Goal: Information Seeking & Learning: Compare options

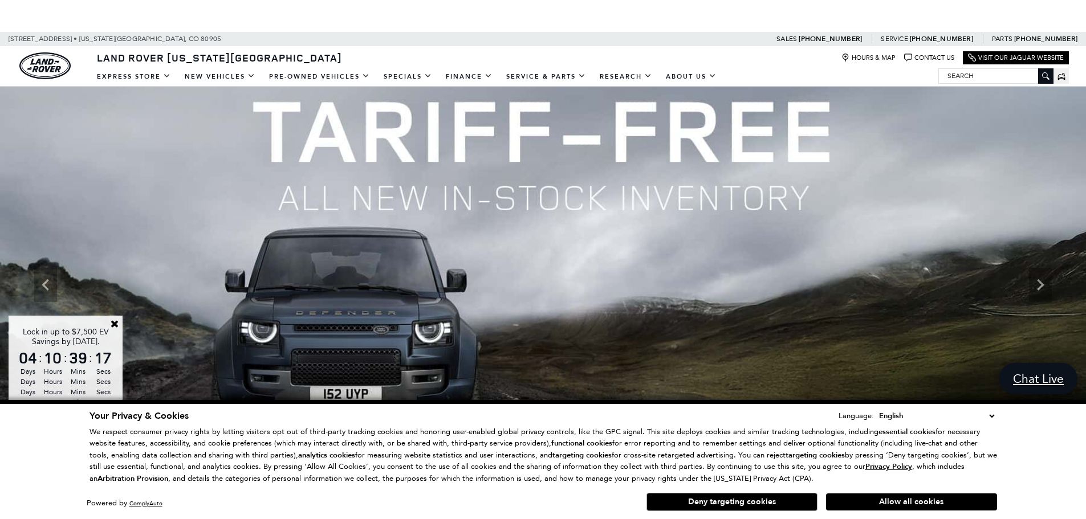
scroll to position [57, 0]
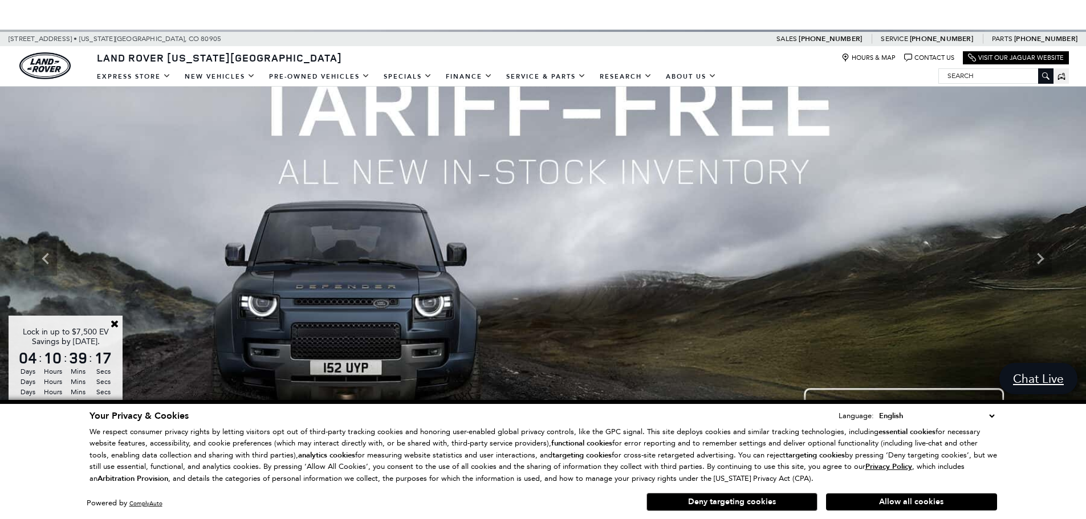
drag, startPoint x: 722, startPoint y: 503, endPoint x: 765, endPoint y: 454, distance: 65.0
click at [722, 503] on button "Deny targeting cookies" at bounding box center [731, 502] width 171 height 18
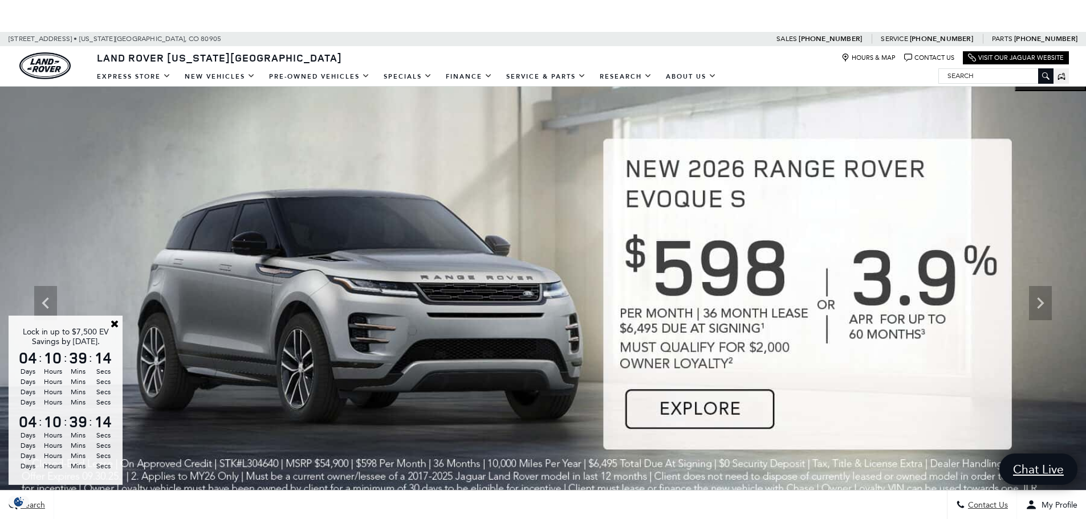
scroll to position [0, 0]
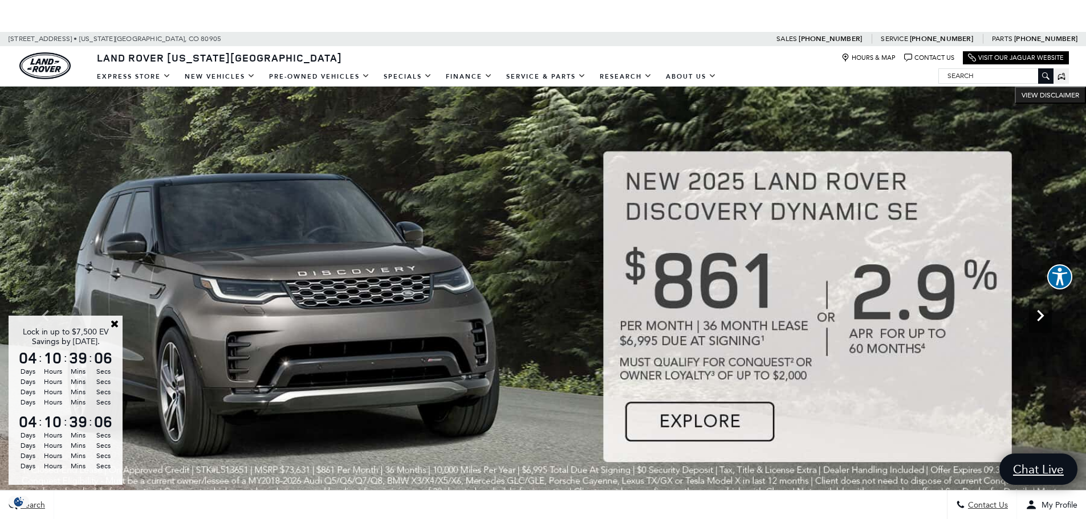
click at [1037, 319] on icon "Next" at bounding box center [1040, 315] width 23 height 23
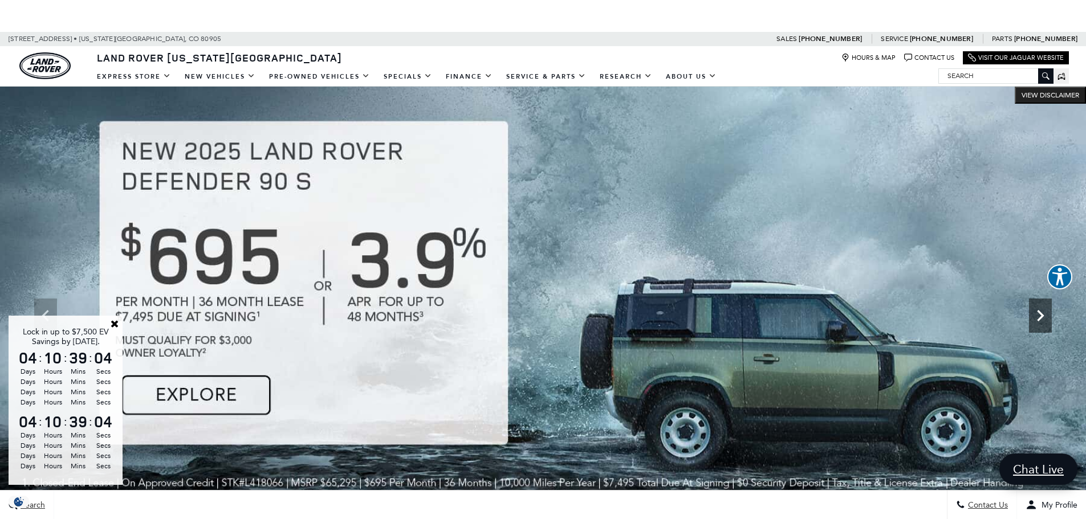
click at [1038, 317] on icon "Next" at bounding box center [1040, 315] width 23 height 23
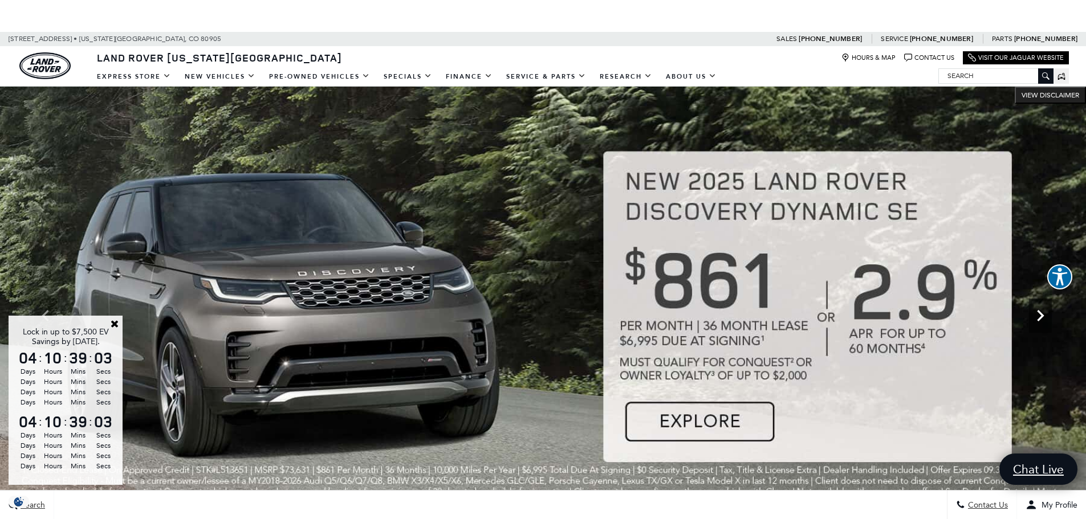
click at [1038, 317] on icon "Next" at bounding box center [1040, 315] width 23 height 23
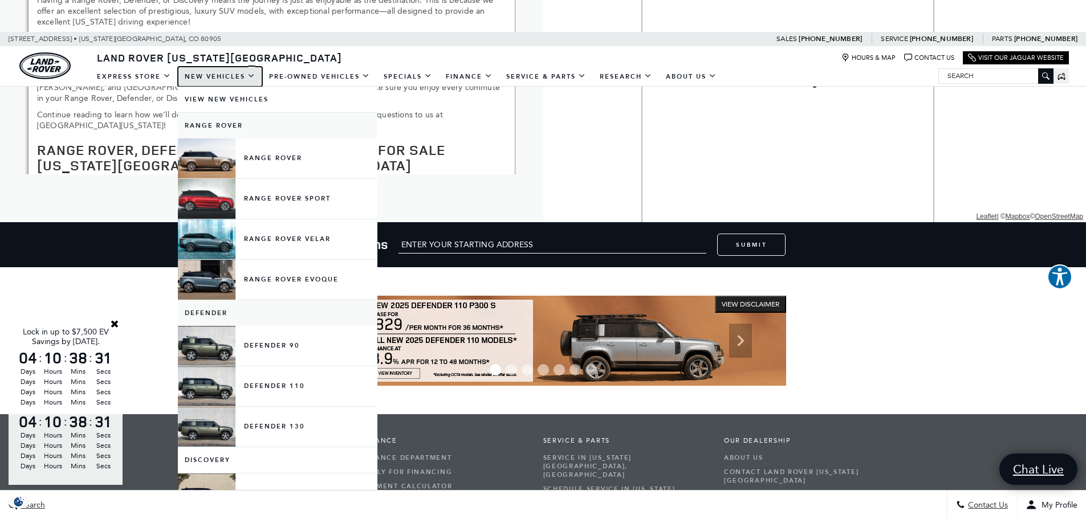
click at [227, 77] on link "New Vehicles" at bounding box center [220, 77] width 84 height 20
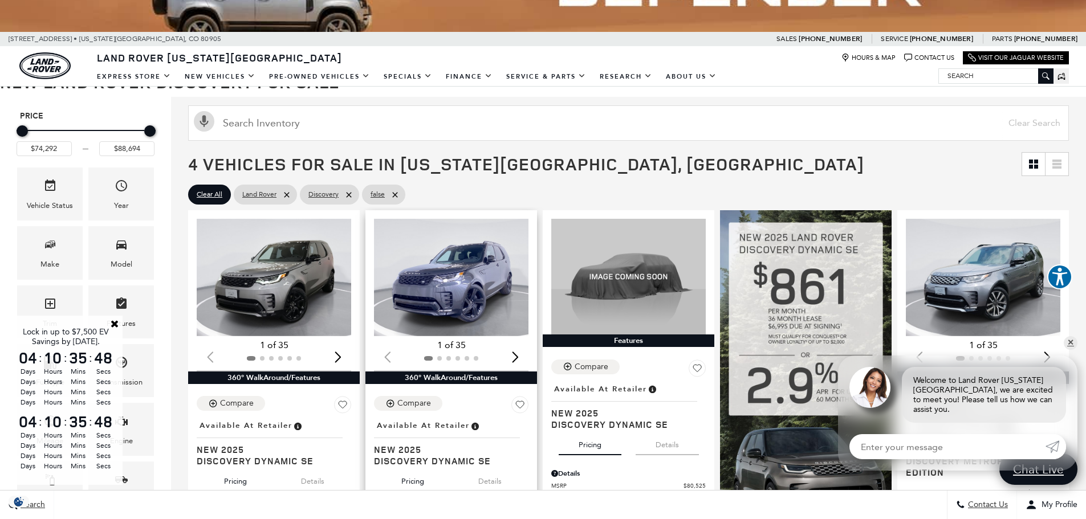
scroll to position [114, 0]
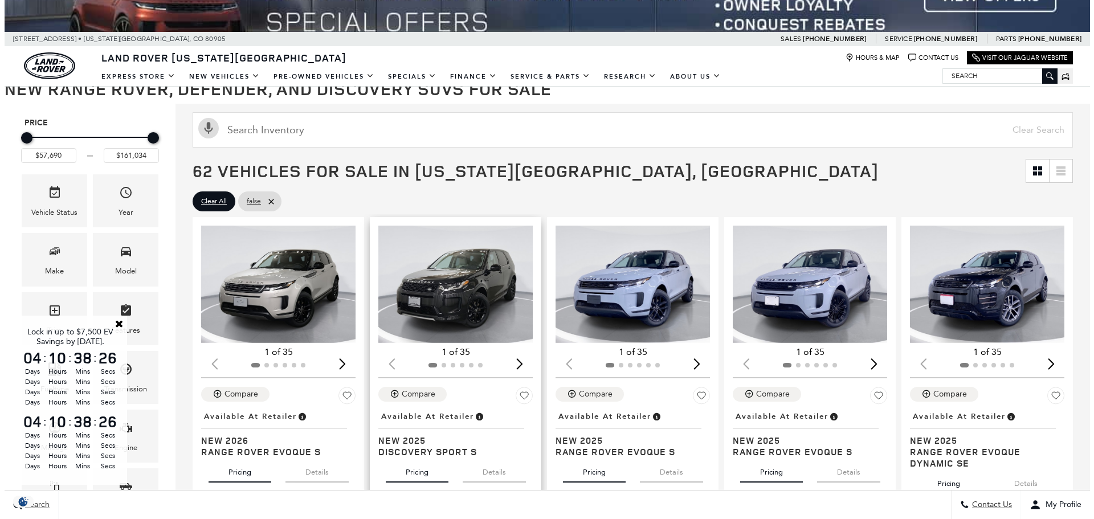
scroll to position [228, 0]
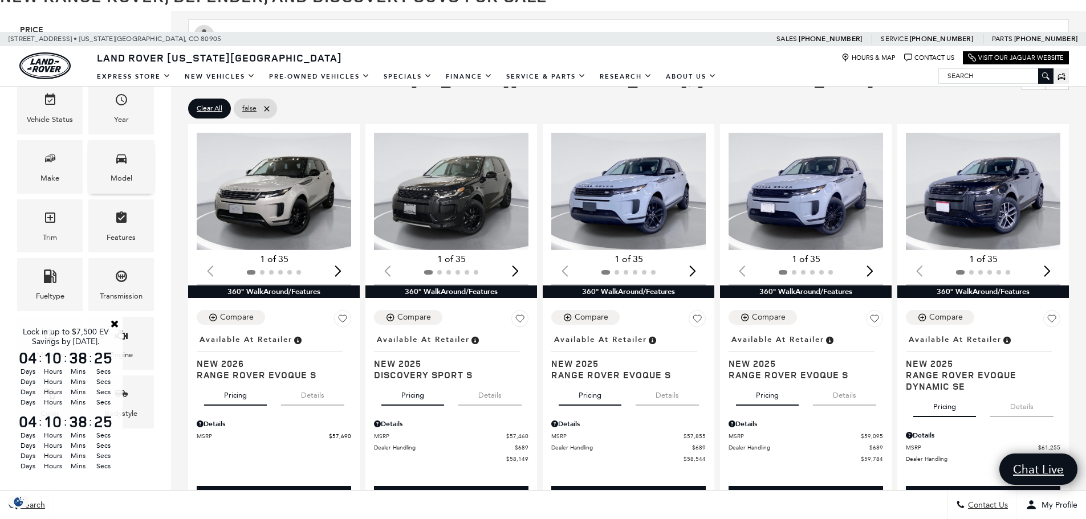
click at [117, 170] on span "Model" at bounding box center [122, 160] width 14 height 23
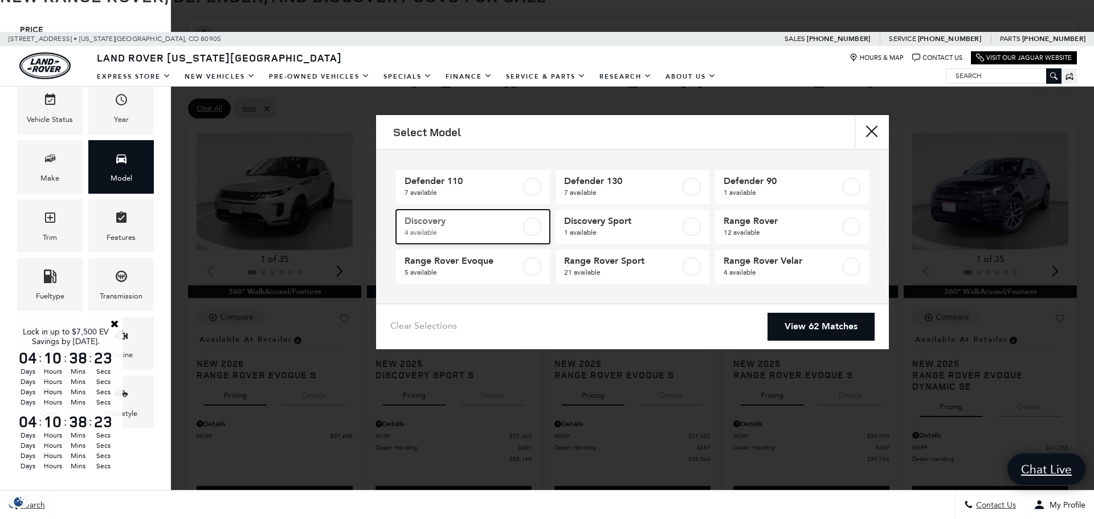
click at [464, 223] on span "Discovery" at bounding box center [463, 220] width 116 height 11
type input "$74,292"
type input "$88,694"
checkbox input "true"
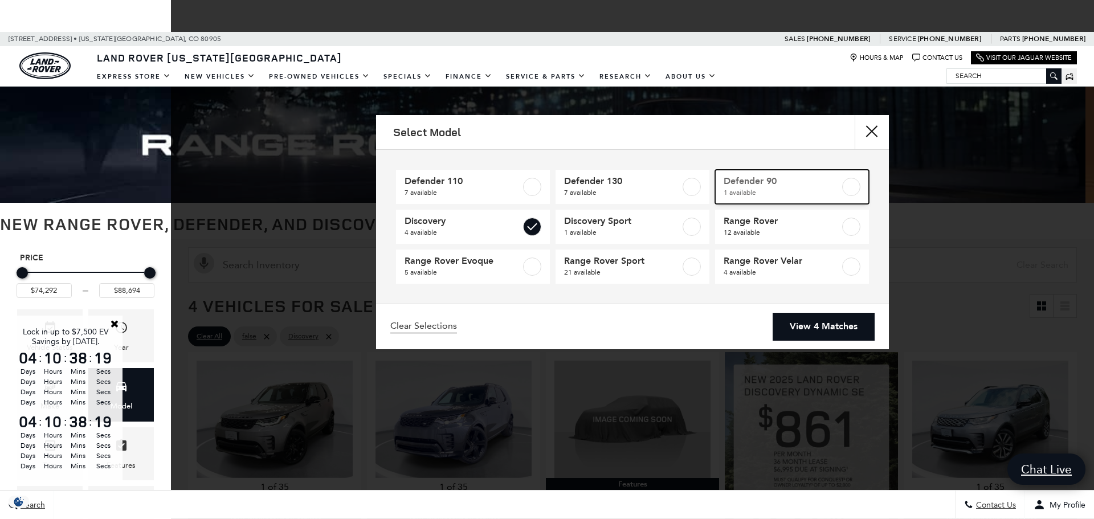
click at [782, 185] on span "Defender 90" at bounding box center [782, 181] width 116 height 11
type input "$65,984"
checkbox input "true"
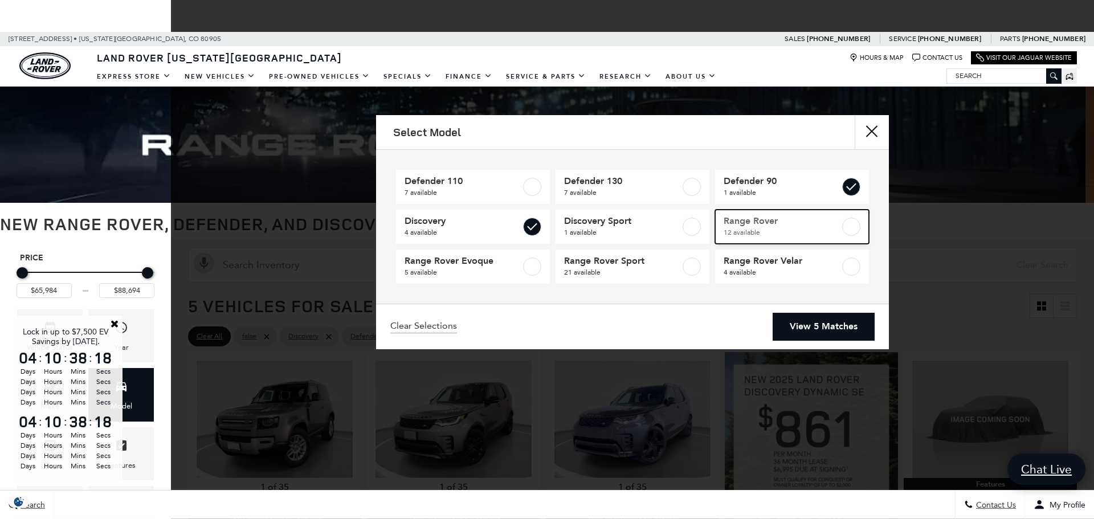
click at [794, 224] on span "Range Rover" at bounding box center [782, 220] width 116 height 11
type input "$161,034"
checkbox input "true"
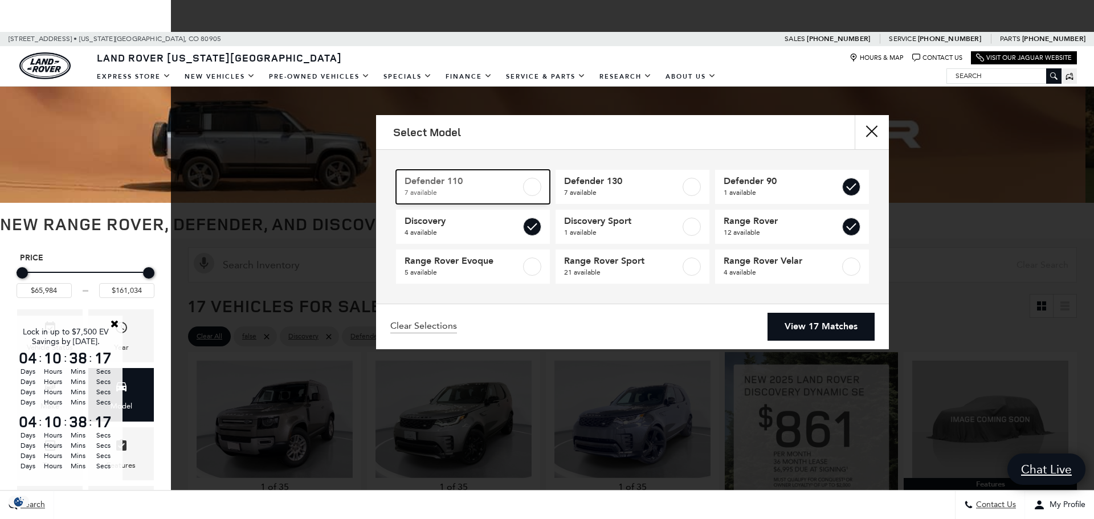
click at [503, 182] on span "Defender 110" at bounding box center [463, 181] width 116 height 11
checkbox input "true"
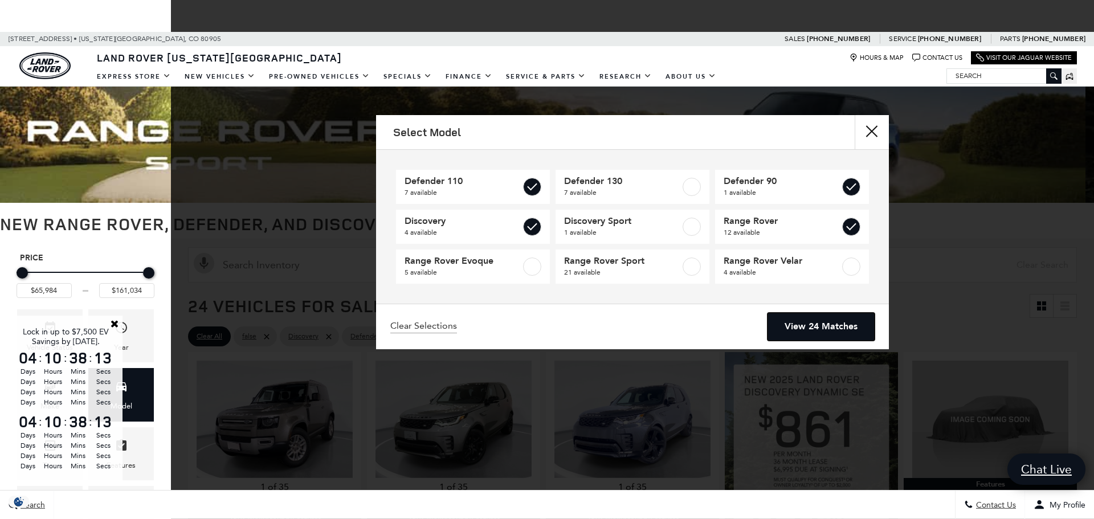
click at [802, 323] on link "View 24 Matches" at bounding box center [821, 327] width 107 height 28
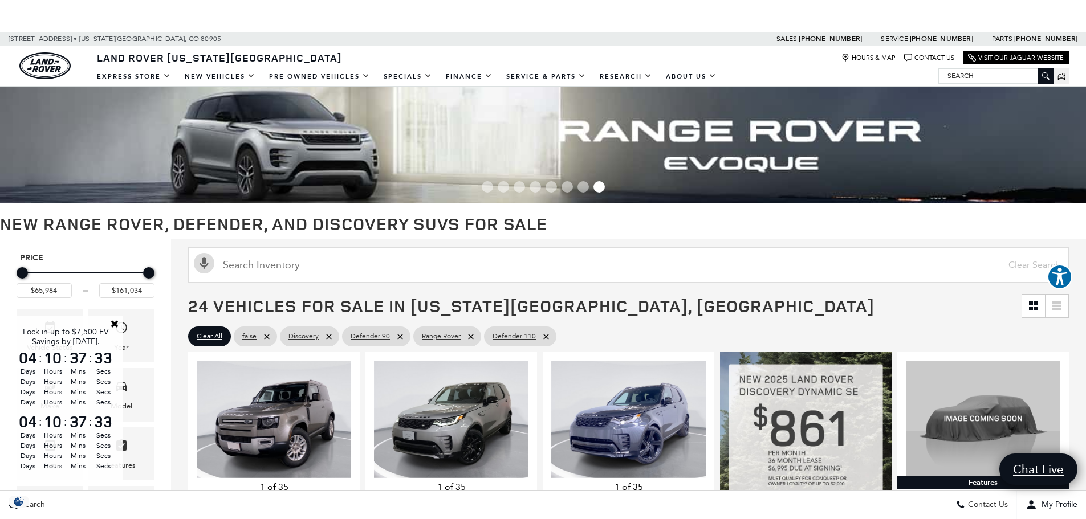
drag, startPoint x: 155, startPoint y: 391, endPoint x: 154, endPoint y: 211, distance: 179.5
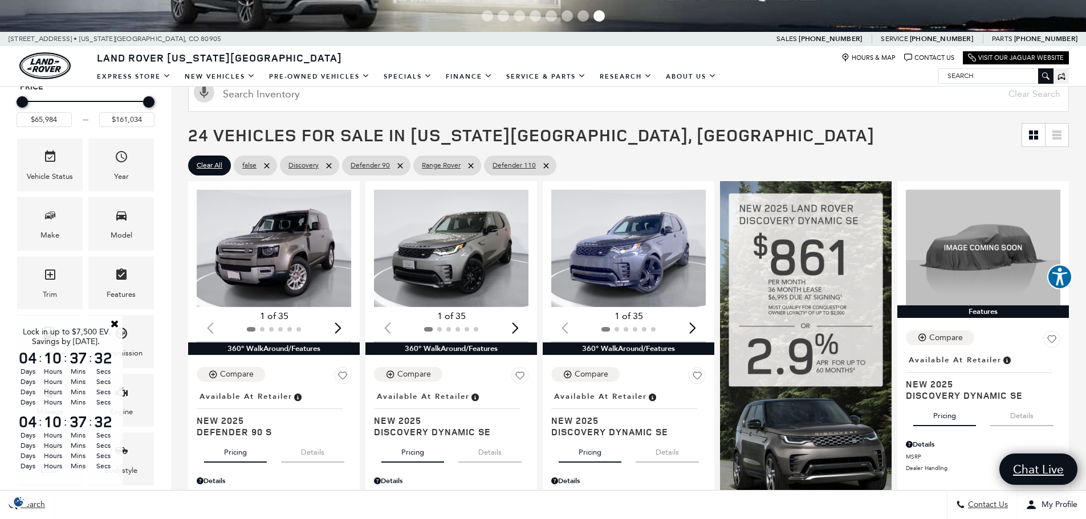
scroll to position [57, 0]
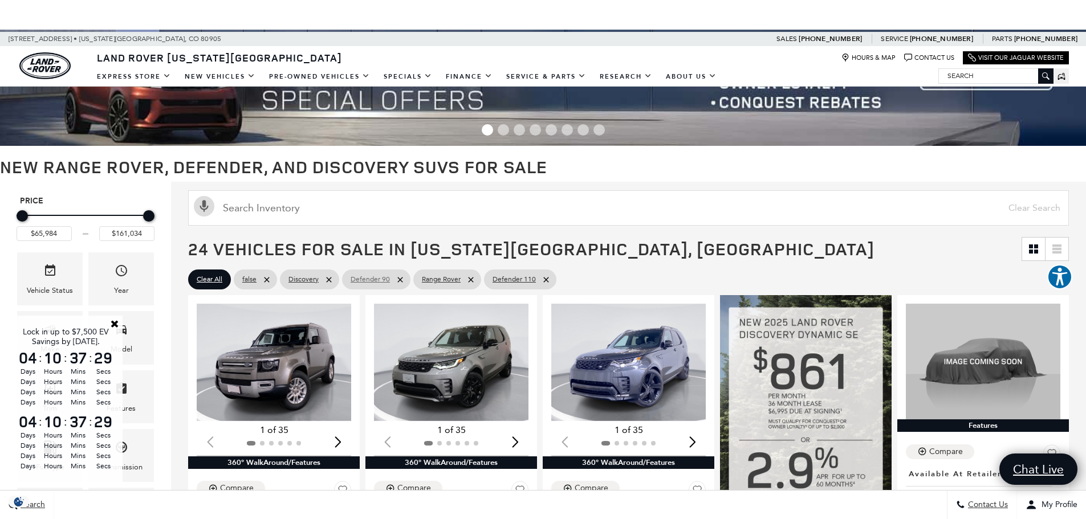
click at [396, 277] on icon at bounding box center [399, 279] width 9 height 9
type input "$74,292"
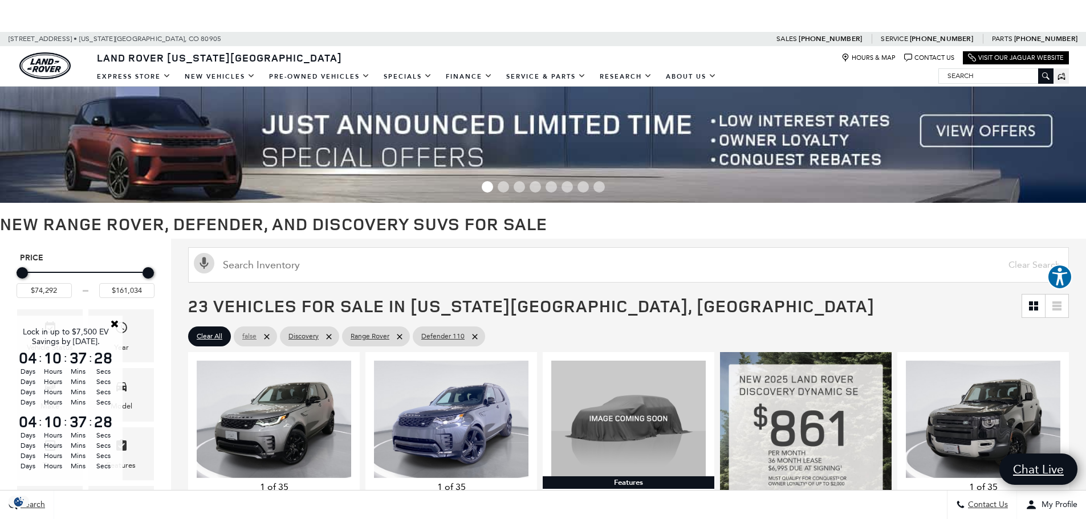
click at [267, 332] on icon at bounding box center [266, 336] width 9 height 9
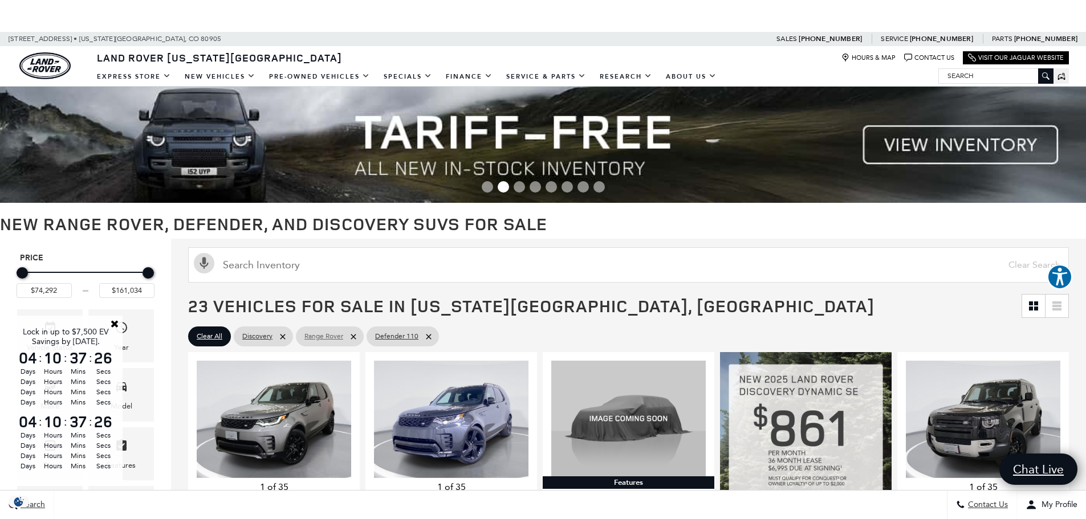
click at [352, 337] on icon at bounding box center [353, 336] width 9 height 9
click at [353, 336] on icon at bounding box center [357, 336] width 9 height 9
type input "$88,694"
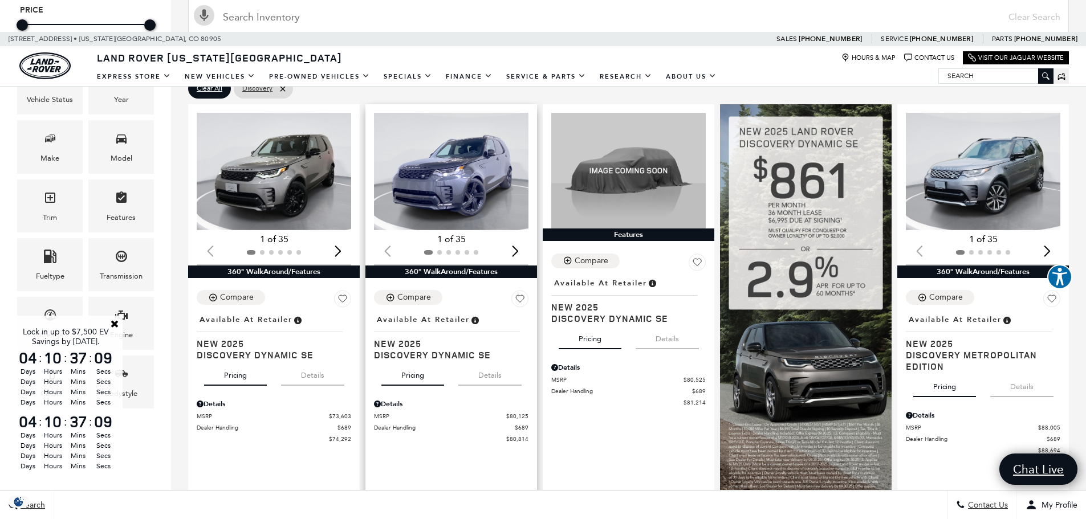
scroll to position [228, 0]
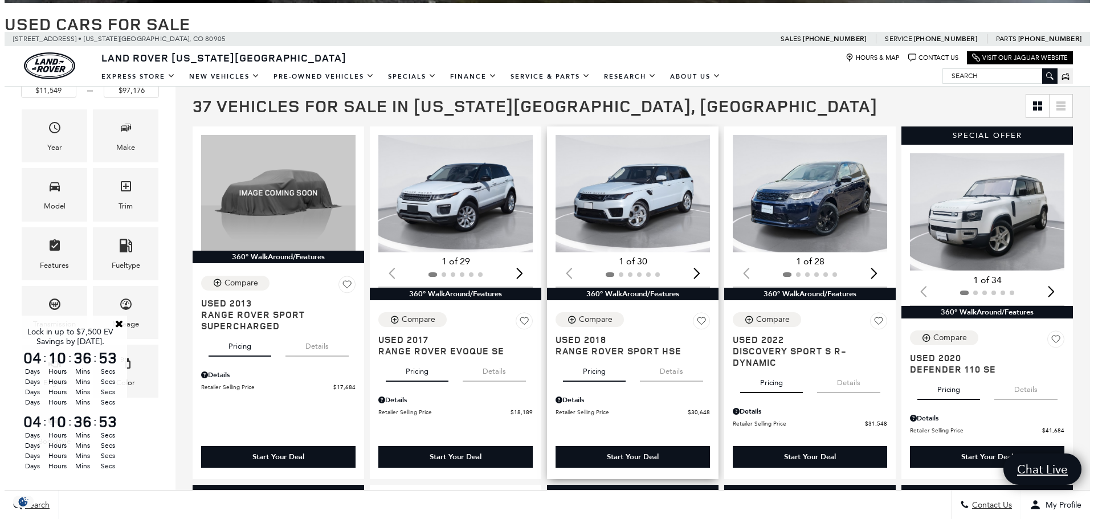
scroll to position [228, 0]
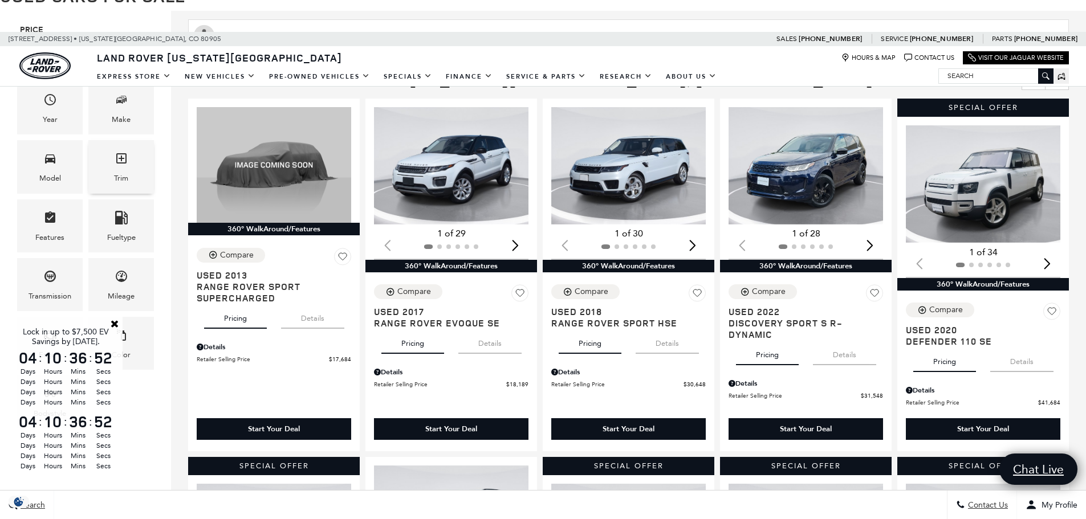
click at [120, 152] on icon "Trim" at bounding box center [122, 159] width 14 height 14
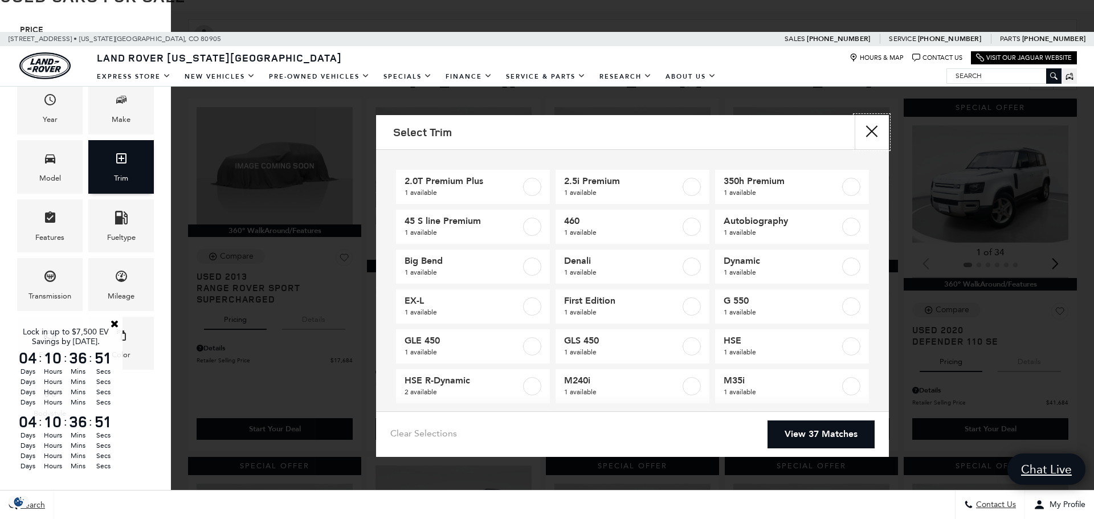
click at [120, 153] on icon "Trim" at bounding box center [122, 159] width 14 height 14
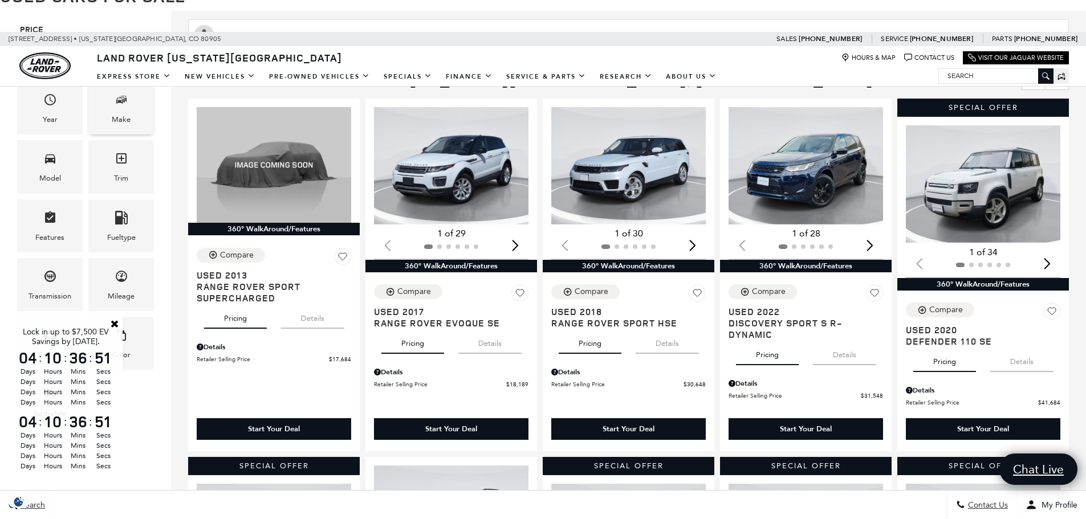
click at [125, 116] on div "Make" at bounding box center [121, 119] width 19 height 13
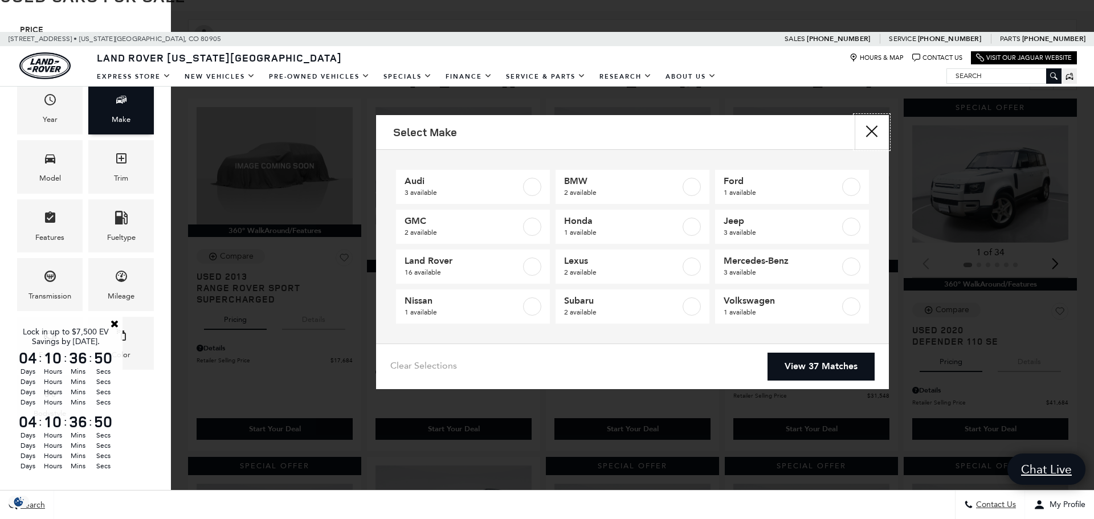
click at [125, 116] on div "Make" at bounding box center [121, 119] width 19 height 13
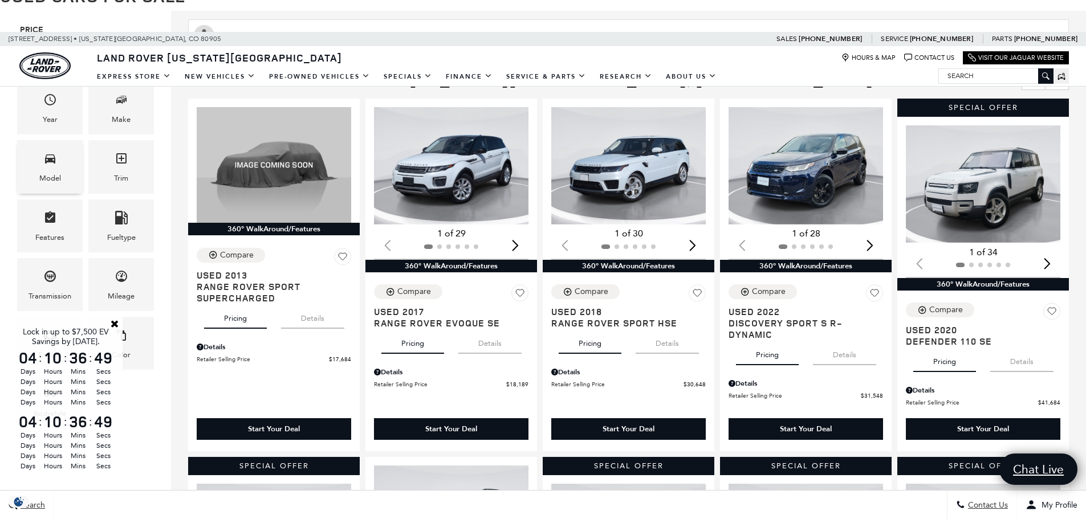
click at [62, 165] on div "Model" at bounding box center [50, 166] width 66 height 53
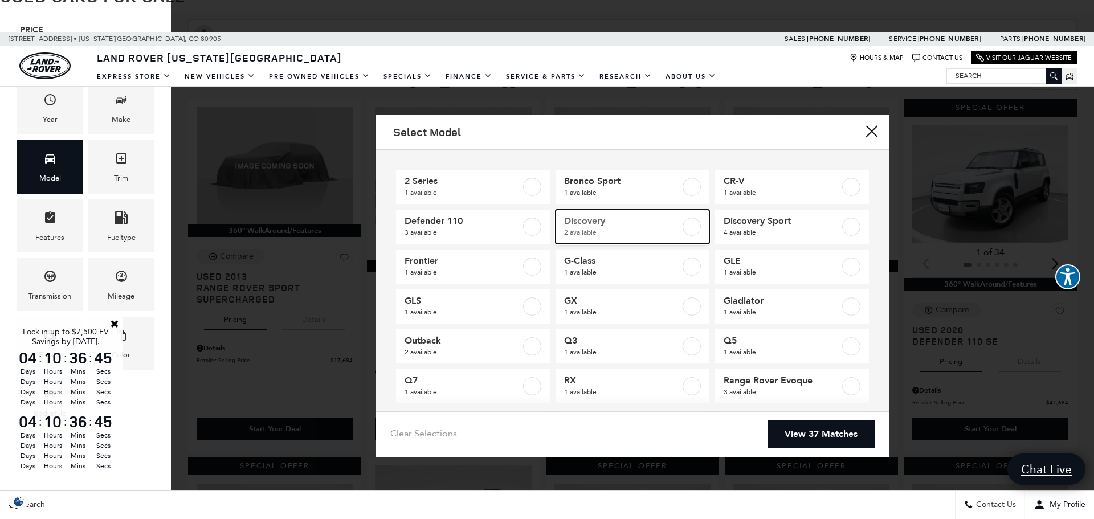
click at [610, 225] on span "Discovery" at bounding box center [622, 220] width 116 height 11
type input "$44,284"
type input "$55,070"
checkbox input "true"
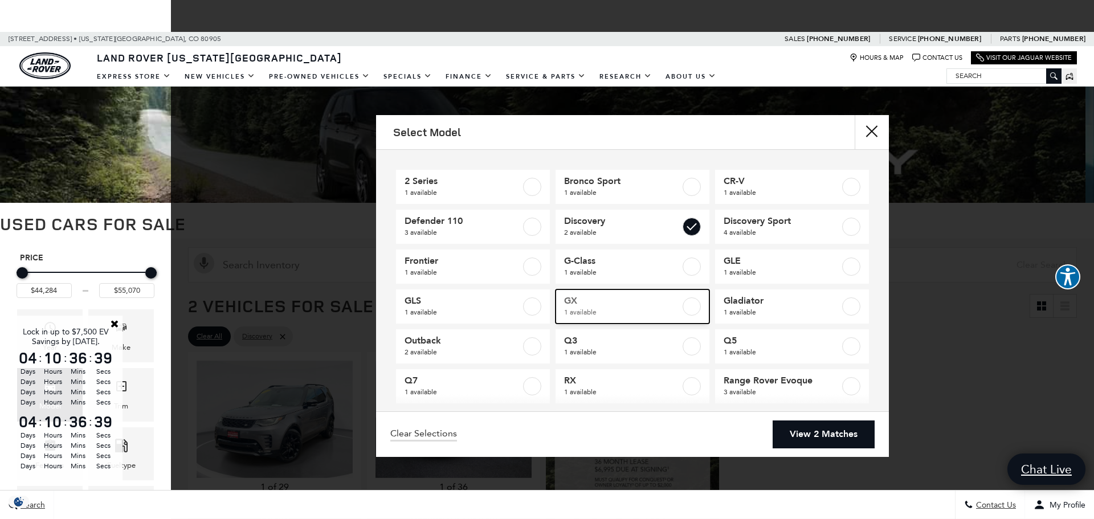
click at [605, 305] on span "GX" at bounding box center [622, 300] width 116 height 11
type input "$60,787"
checkbox input "true"
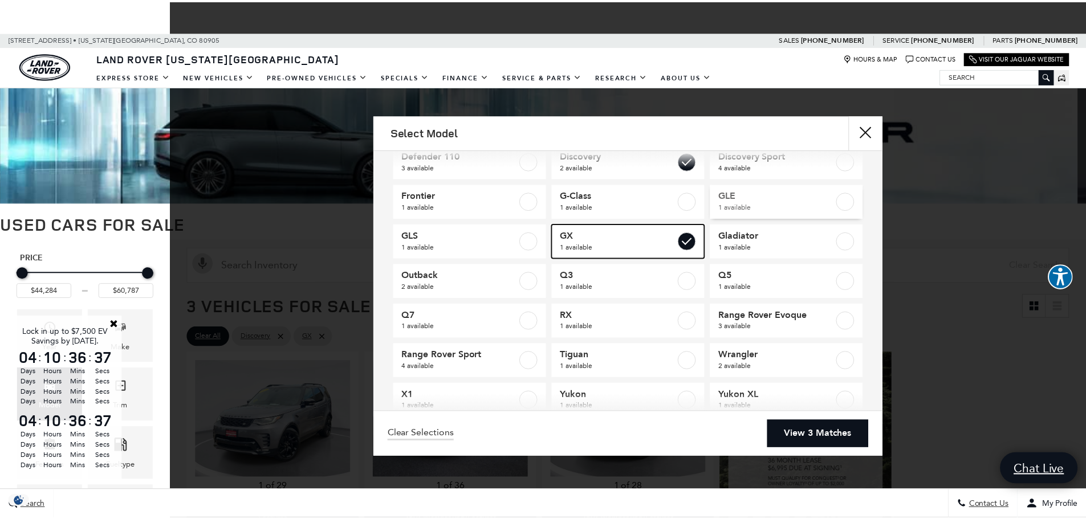
scroll to position [92, 0]
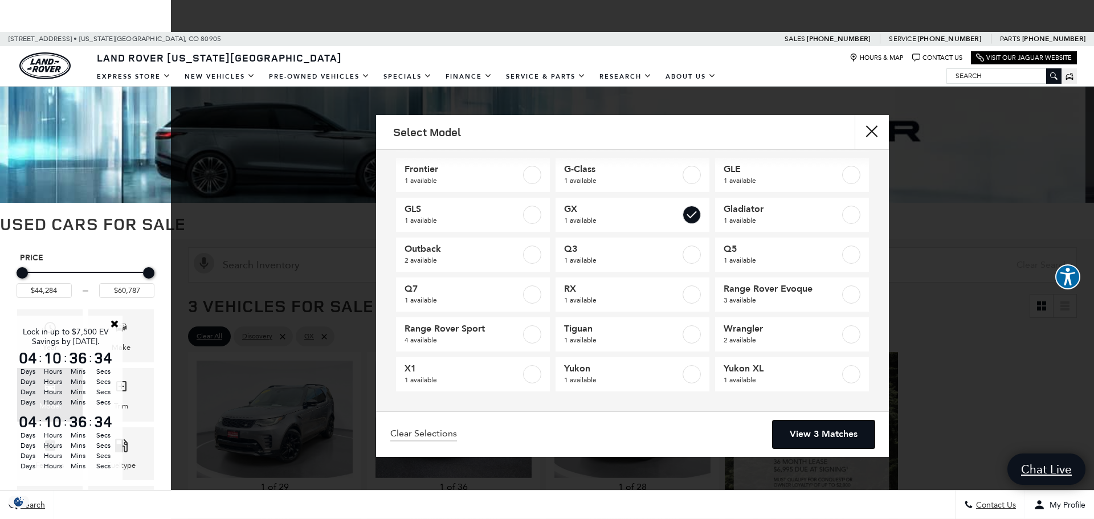
click at [809, 435] on link "View 3 Matches" at bounding box center [824, 435] width 102 height 28
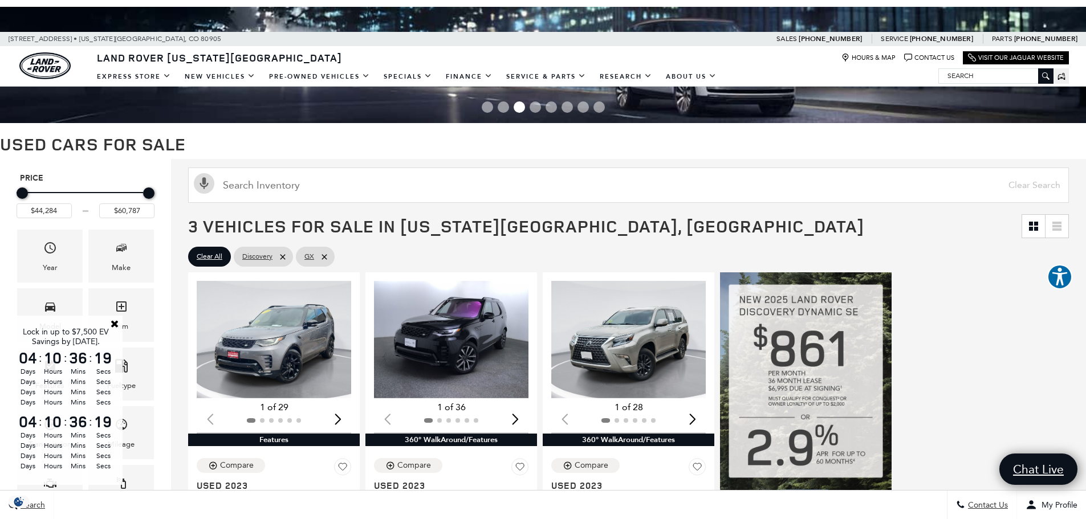
scroll to position [0, 0]
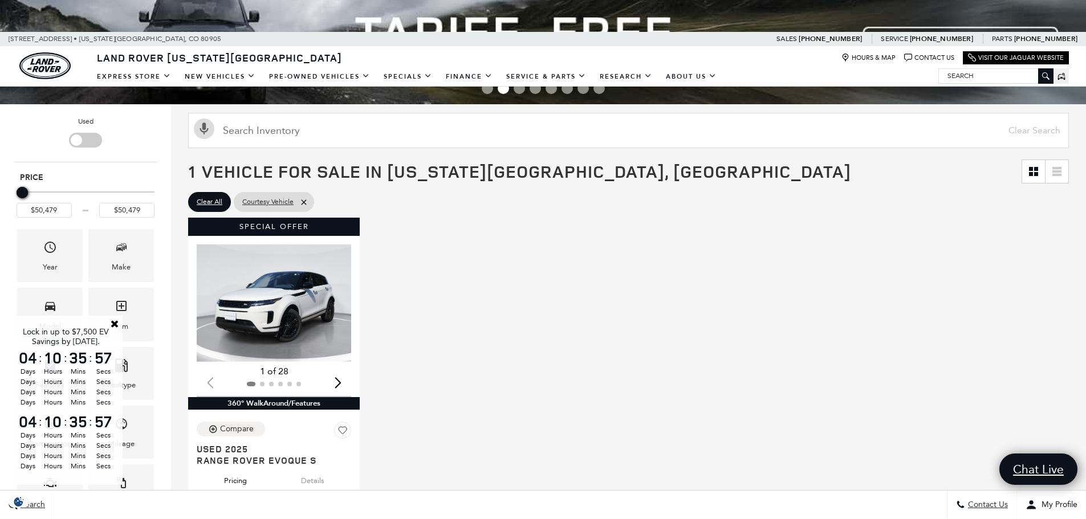
scroll to position [285, 0]
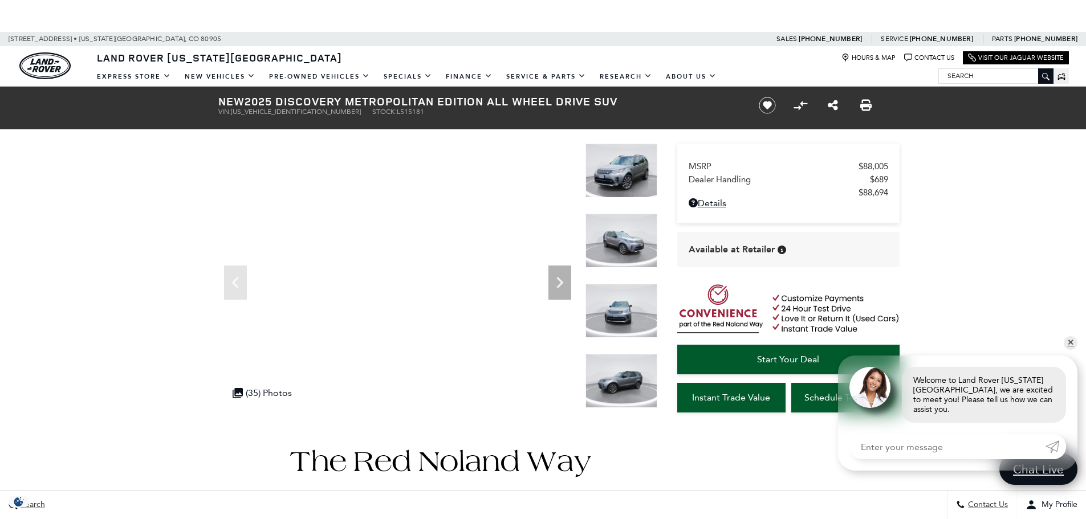
click at [630, 251] on img at bounding box center [621, 241] width 72 height 54
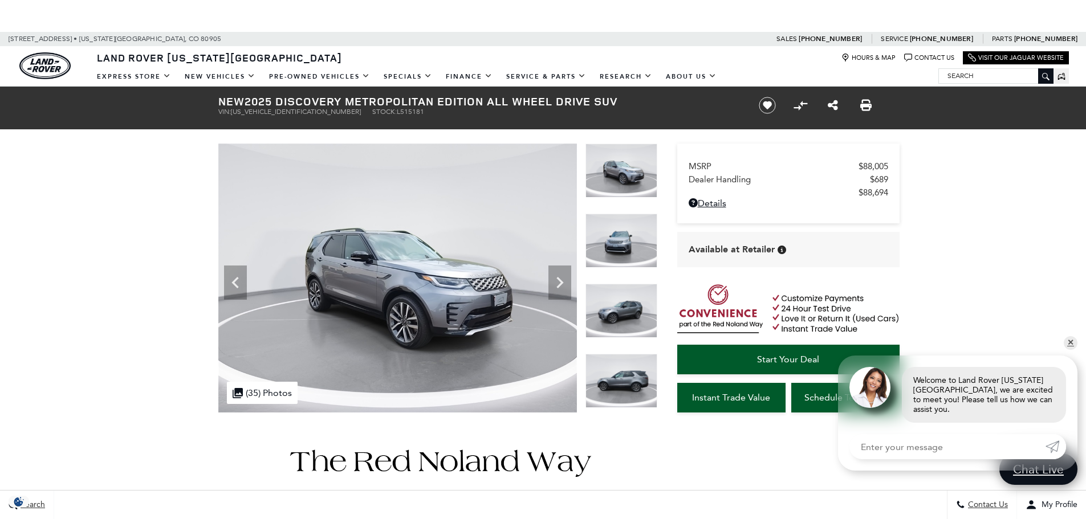
click at [630, 251] on img at bounding box center [621, 241] width 72 height 54
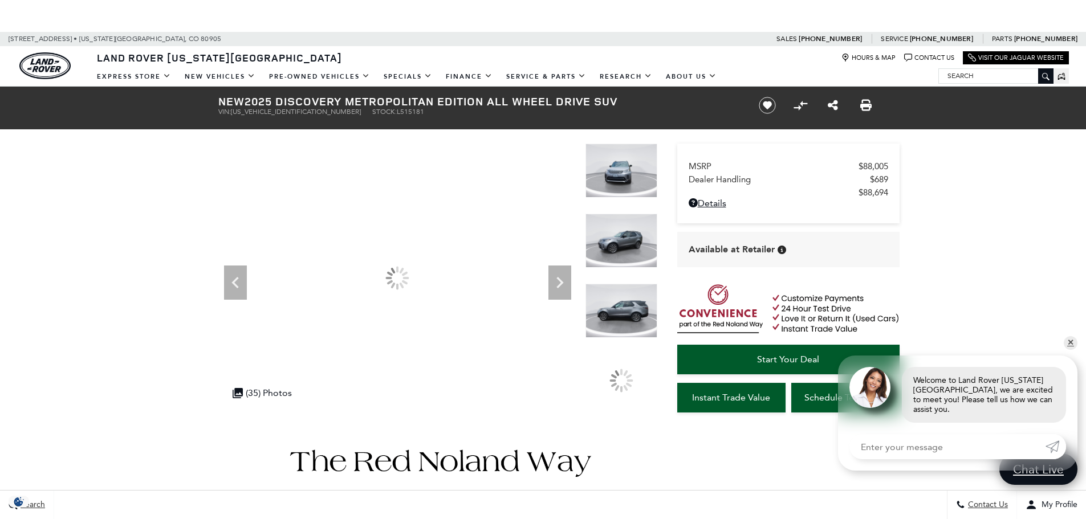
click at [630, 251] on div at bounding box center [621, 143] width 72 height 280
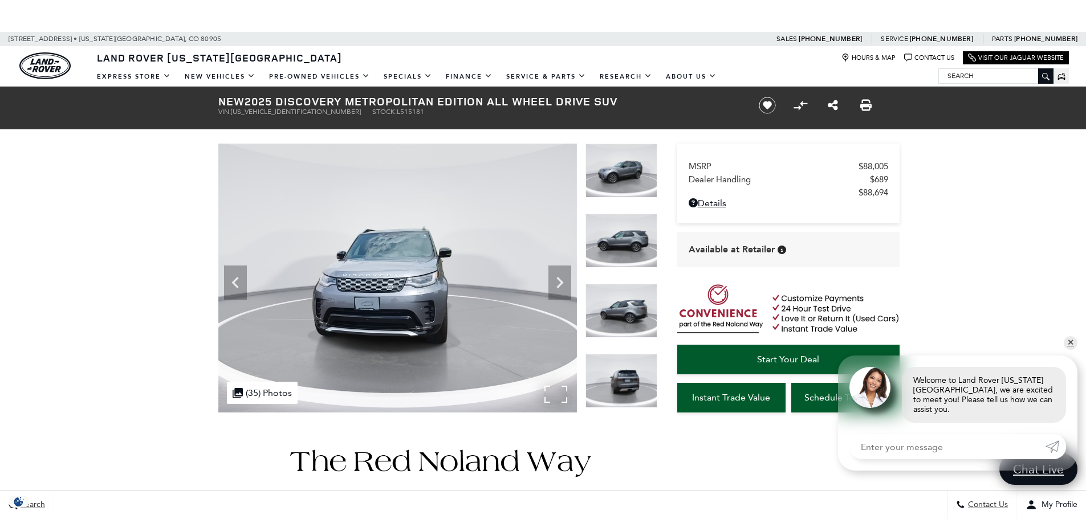
click at [529, 278] on img at bounding box center [397, 278] width 358 height 269
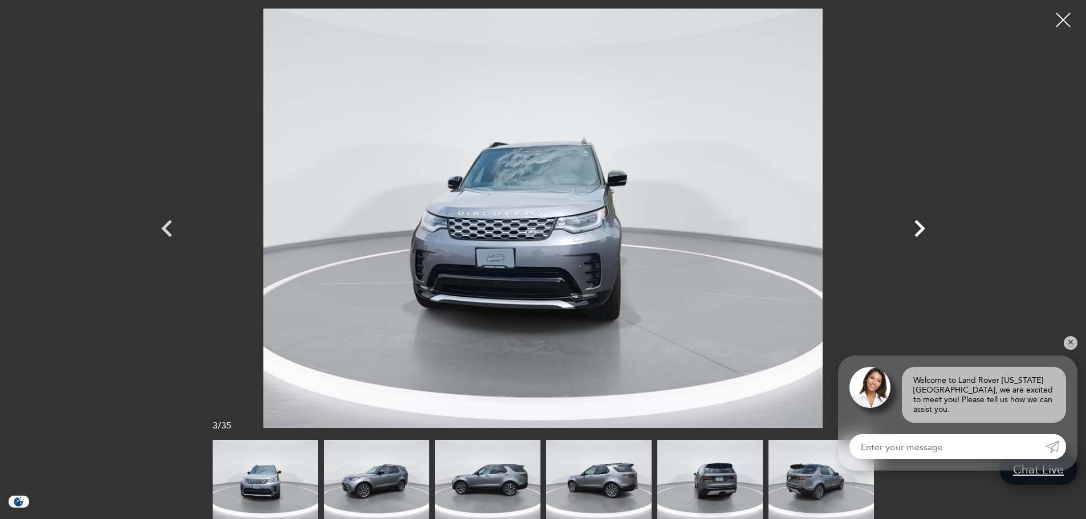
click at [909, 235] on icon "Next" at bounding box center [919, 228] width 34 height 34
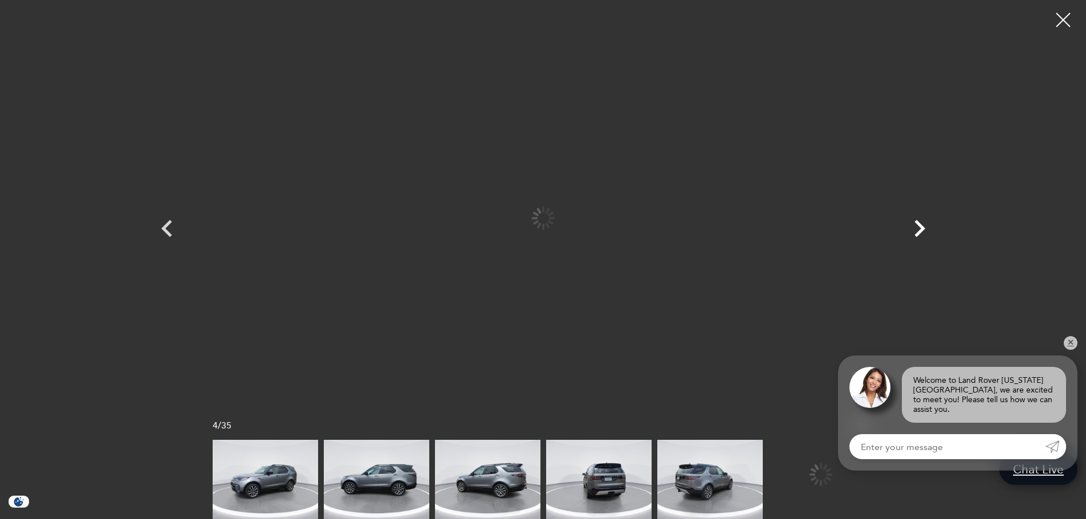
click at [909, 235] on icon "Next" at bounding box center [919, 228] width 34 height 34
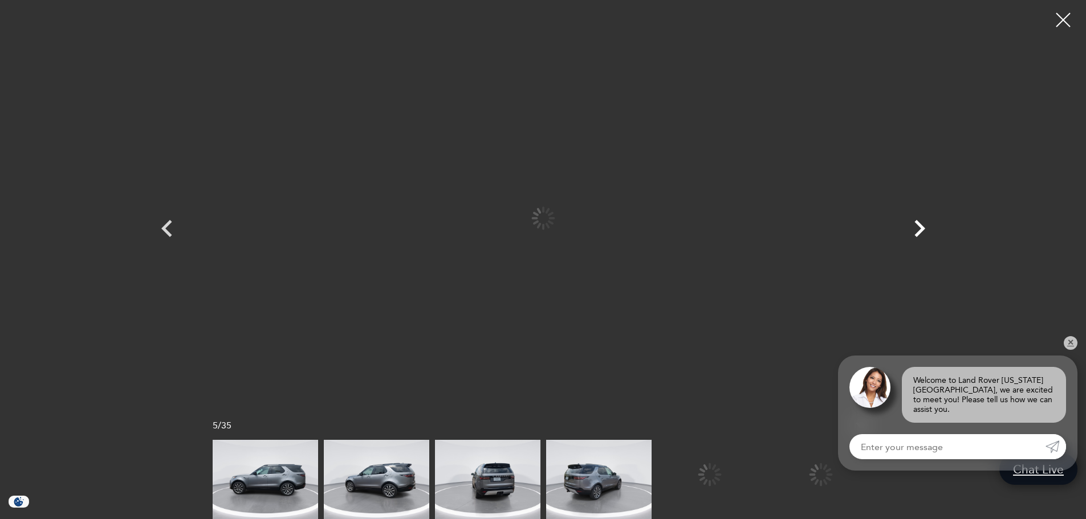
click at [909, 235] on icon "Next" at bounding box center [919, 228] width 34 height 34
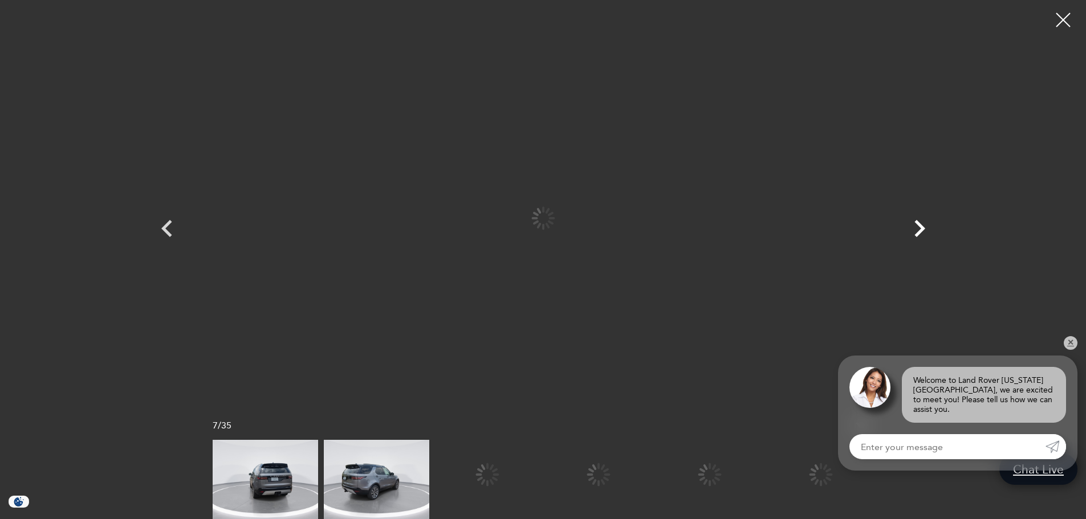
click at [909, 235] on icon "Next" at bounding box center [919, 228] width 34 height 34
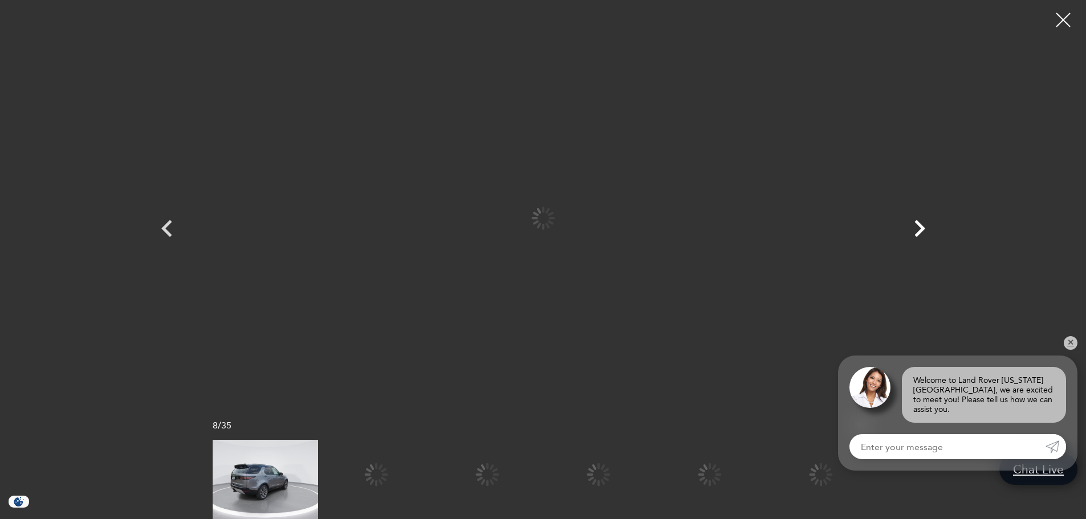
click at [909, 235] on icon "Next" at bounding box center [919, 228] width 34 height 34
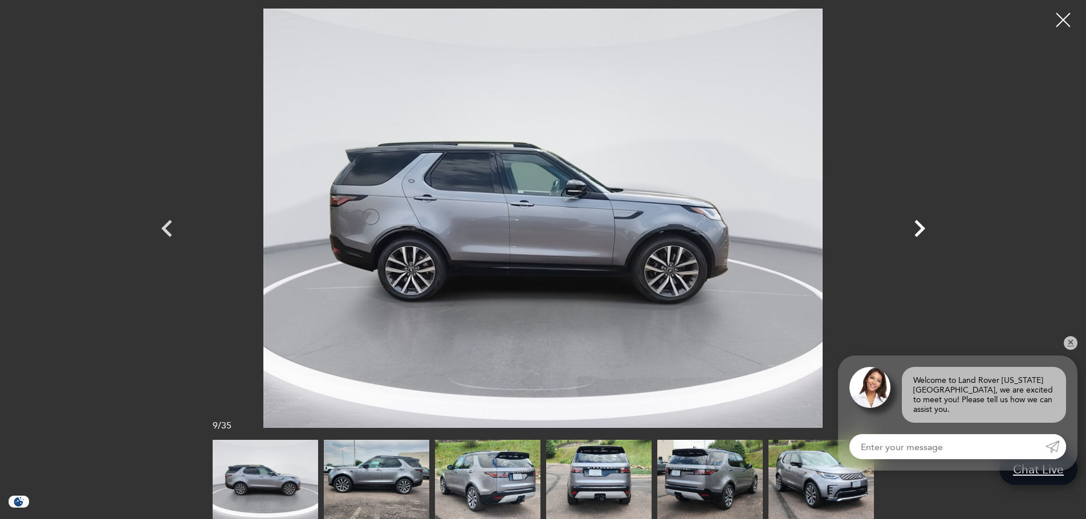
click at [909, 235] on icon "Next" at bounding box center [919, 228] width 34 height 34
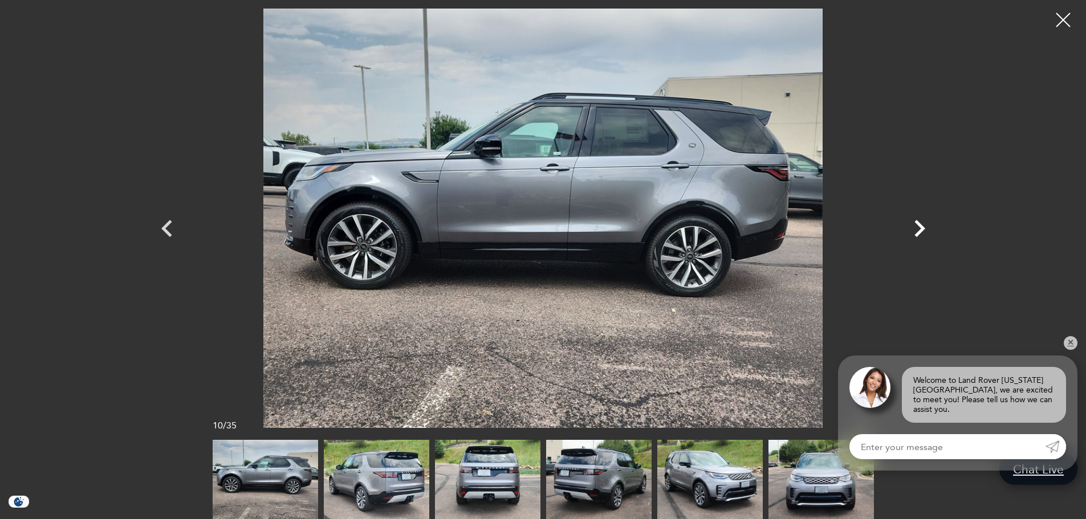
click at [909, 235] on icon "Next" at bounding box center [919, 228] width 34 height 34
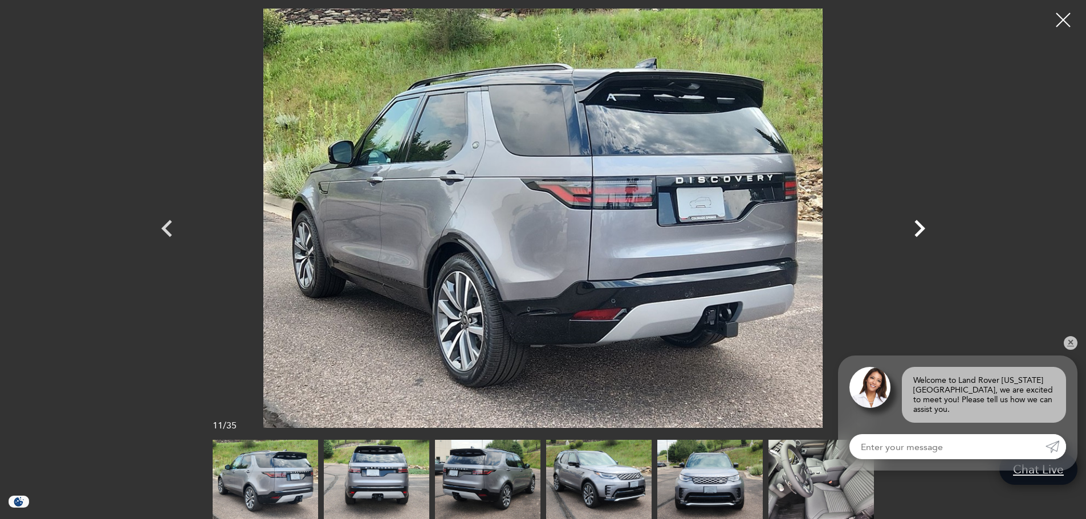
click at [909, 235] on icon "Next" at bounding box center [919, 228] width 34 height 34
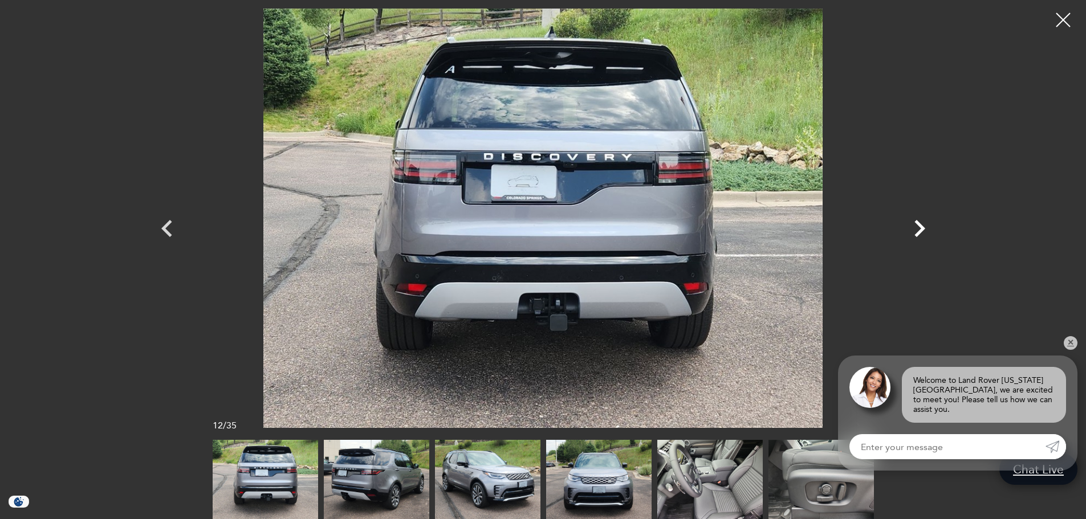
click at [909, 235] on icon "Next" at bounding box center [919, 228] width 34 height 34
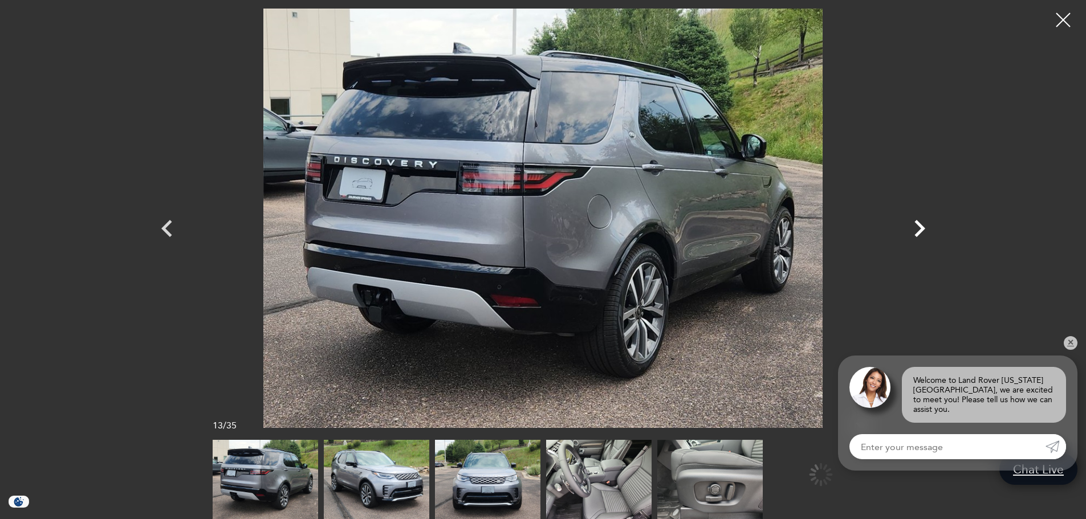
click at [909, 235] on icon "Next" at bounding box center [919, 228] width 34 height 34
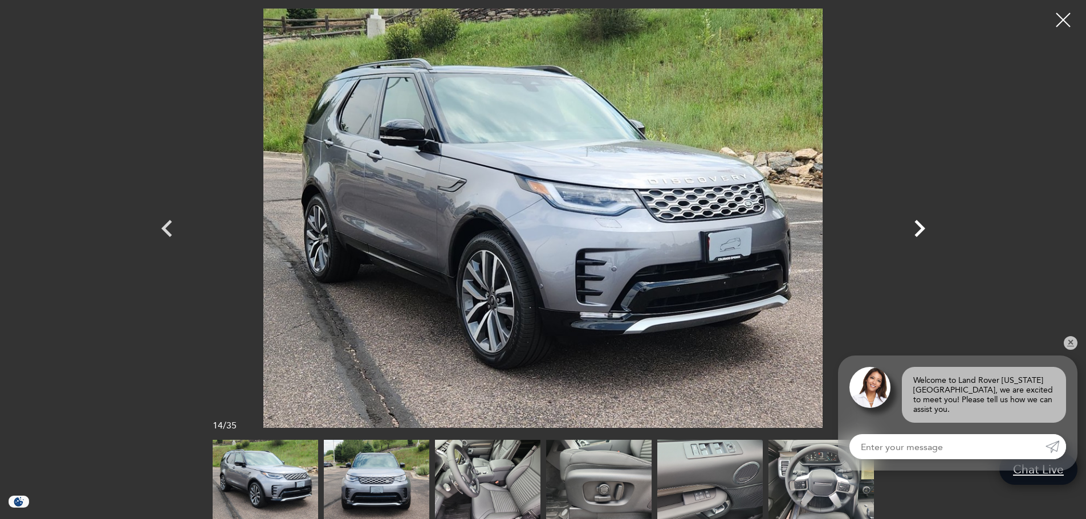
click at [909, 235] on icon "Next" at bounding box center [919, 228] width 34 height 34
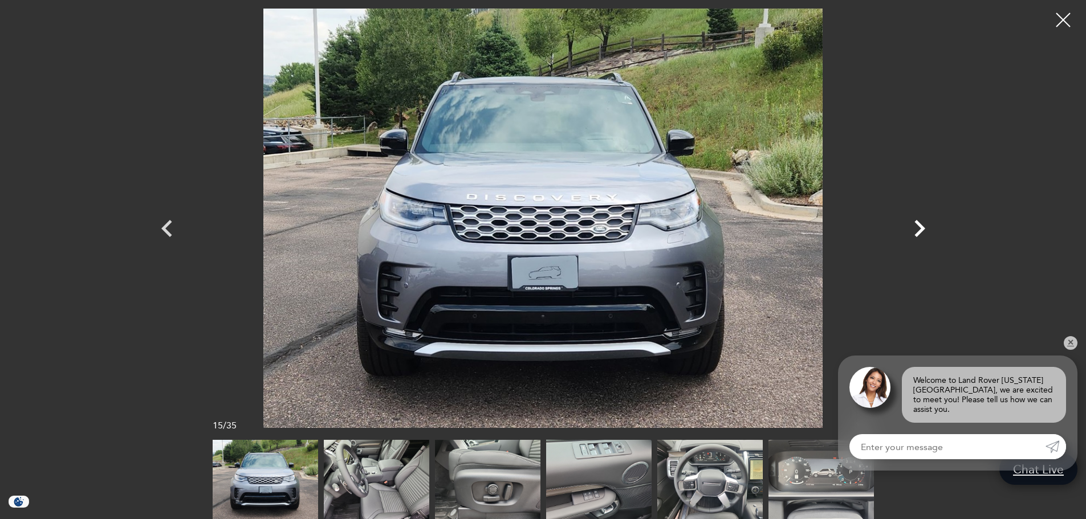
click at [909, 235] on icon "Next" at bounding box center [919, 228] width 34 height 34
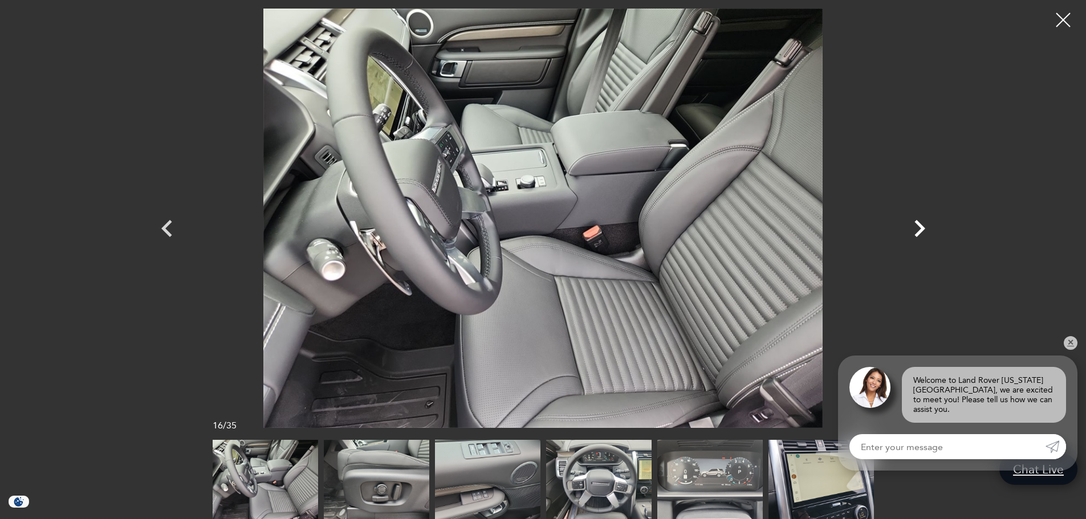
click at [909, 235] on icon "Next" at bounding box center [919, 228] width 34 height 34
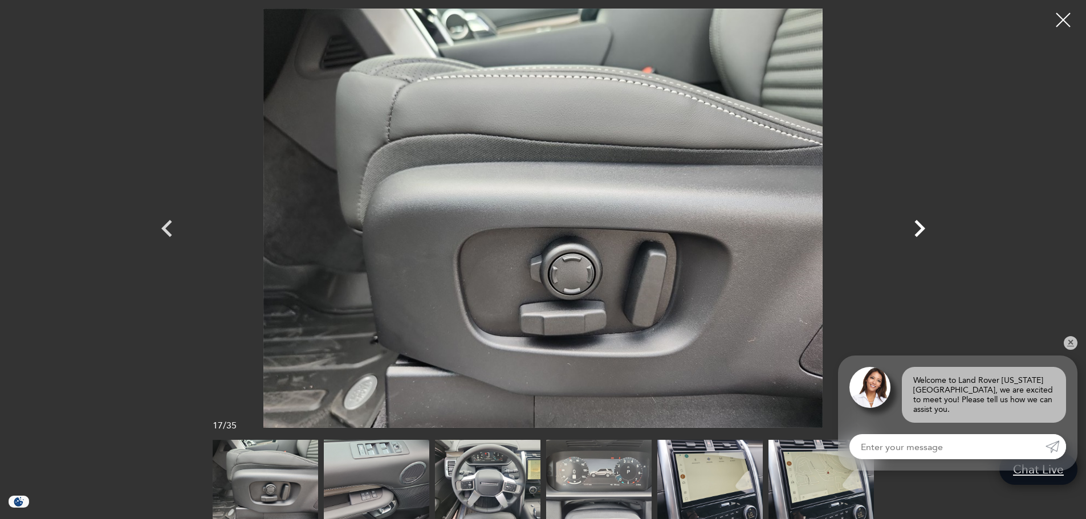
click at [909, 235] on icon "Next" at bounding box center [919, 228] width 34 height 34
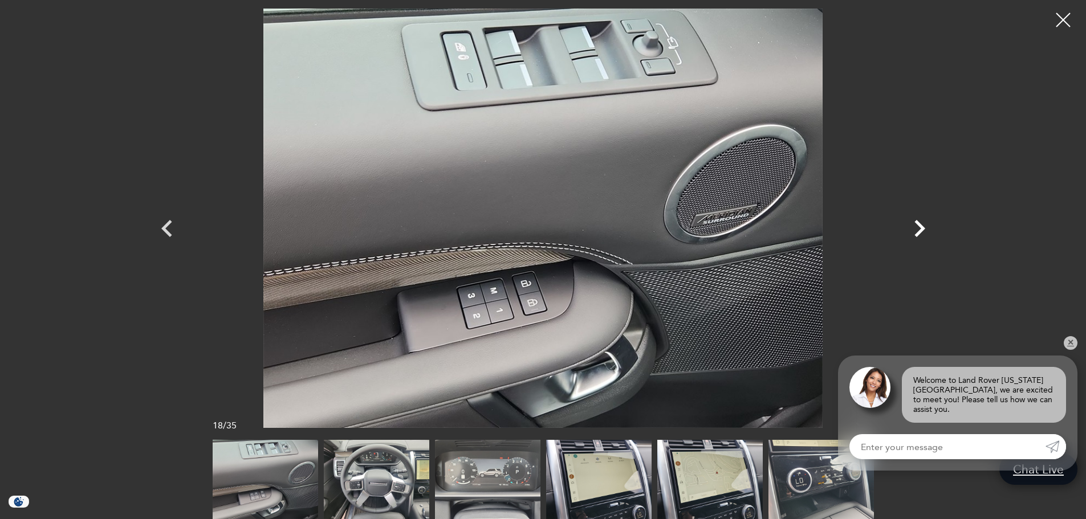
click at [909, 235] on icon "Next" at bounding box center [919, 228] width 34 height 34
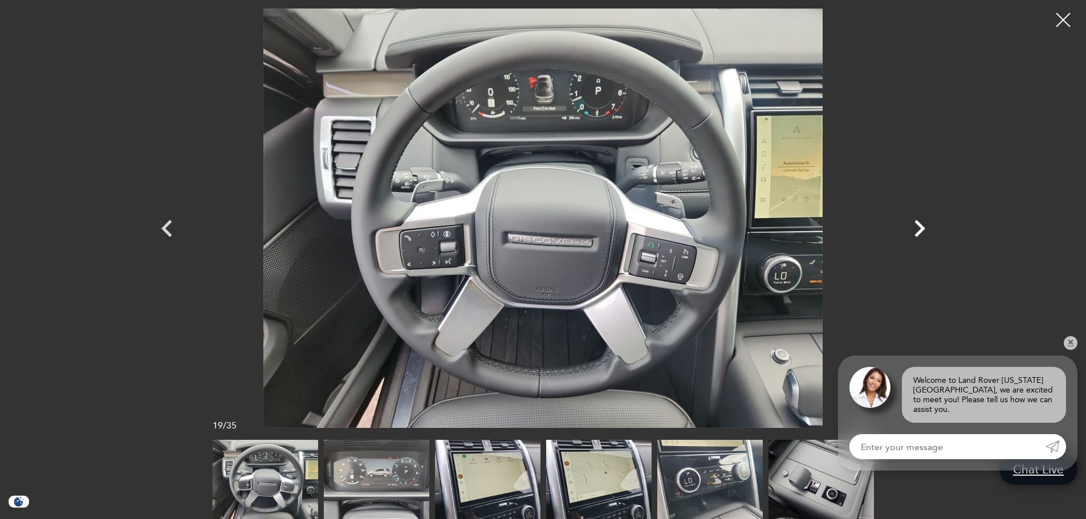
click at [915, 233] on icon "Next" at bounding box center [919, 228] width 34 height 34
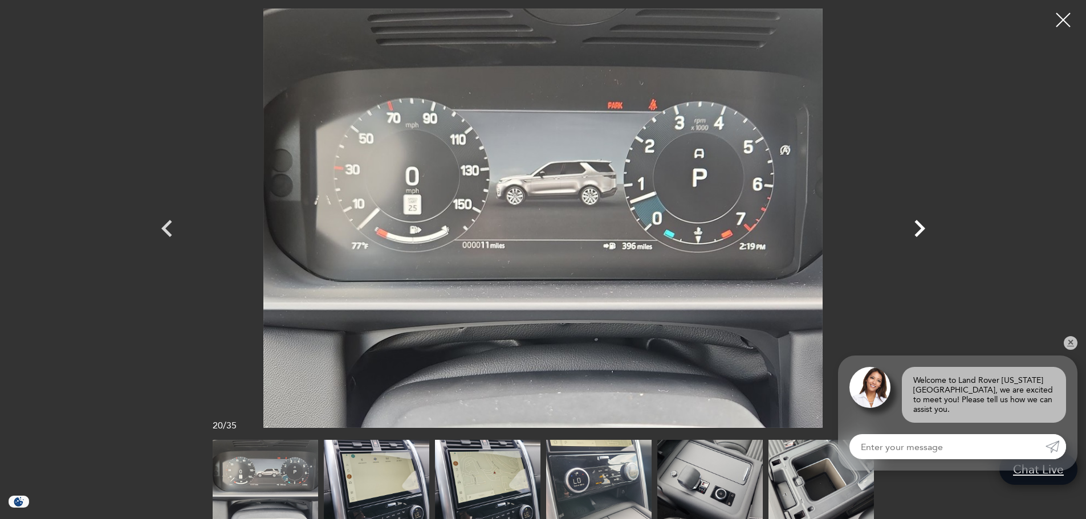
click at [915, 233] on icon "Next" at bounding box center [919, 228] width 34 height 34
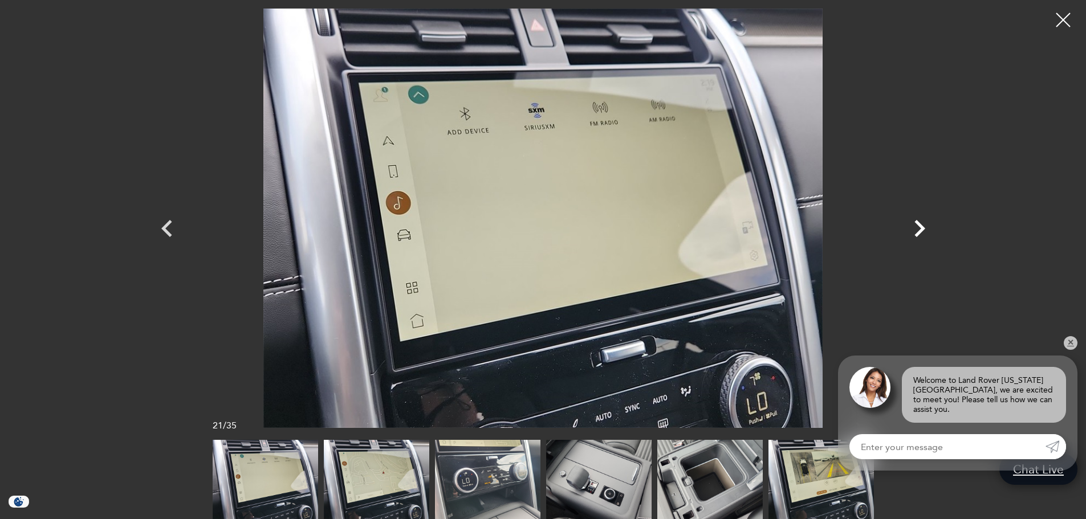
click at [915, 233] on icon "Next" at bounding box center [919, 228] width 34 height 34
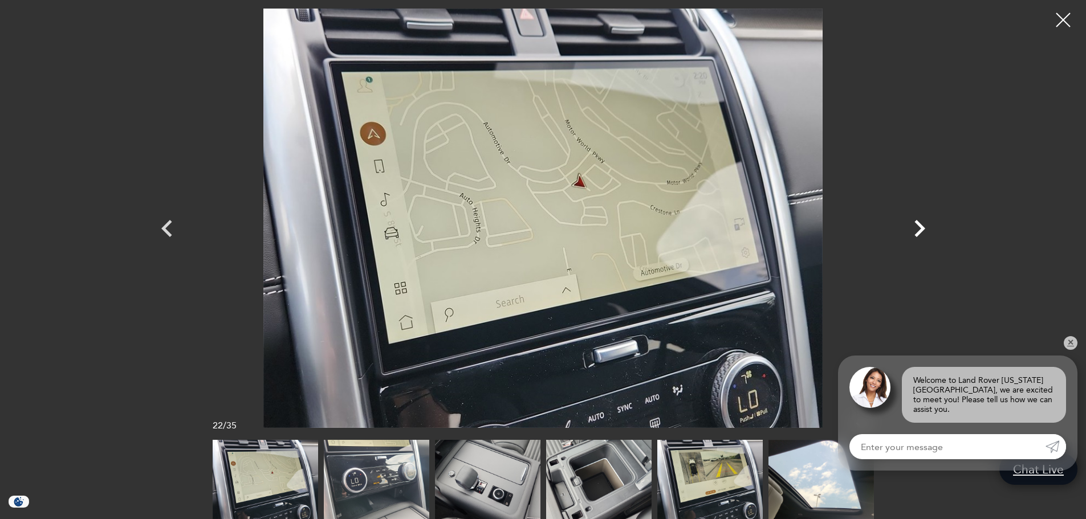
click at [915, 233] on icon "Next" at bounding box center [919, 228] width 34 height 34
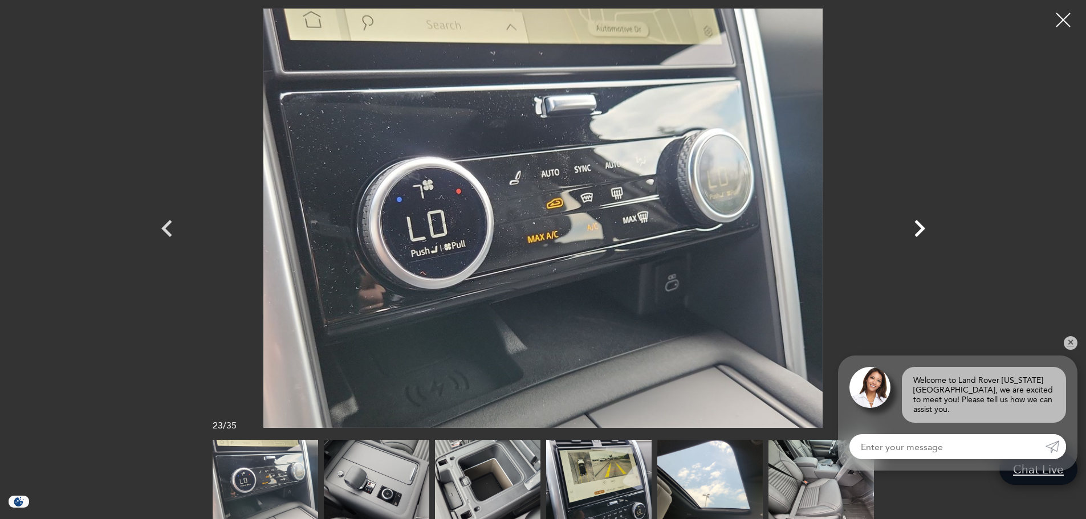
click at [913, 231] on icon "Next" at bounding box center [919, 228] width 34 height 34
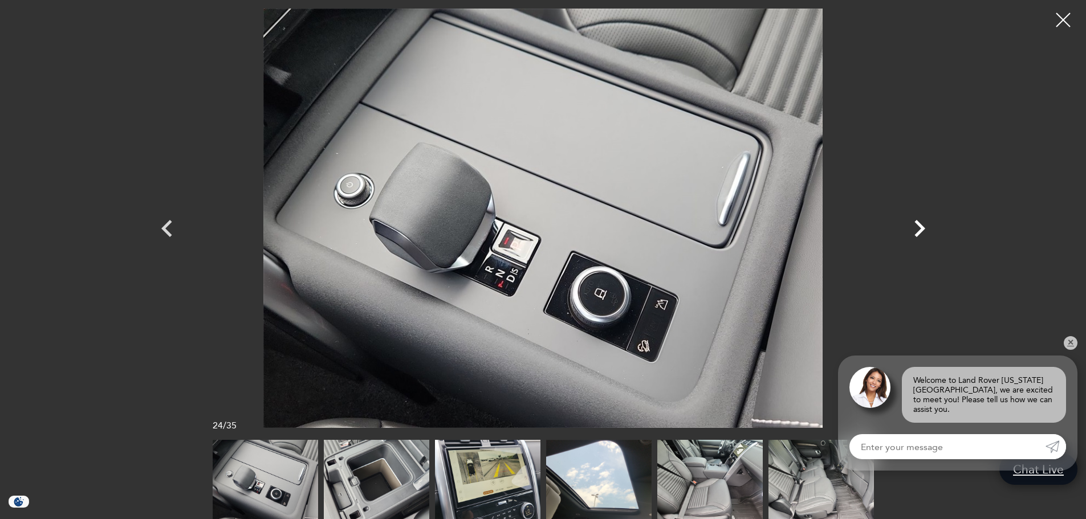
click at [913, 231] on icon "Next" at bounding box center [919, 228] width 34 height 34
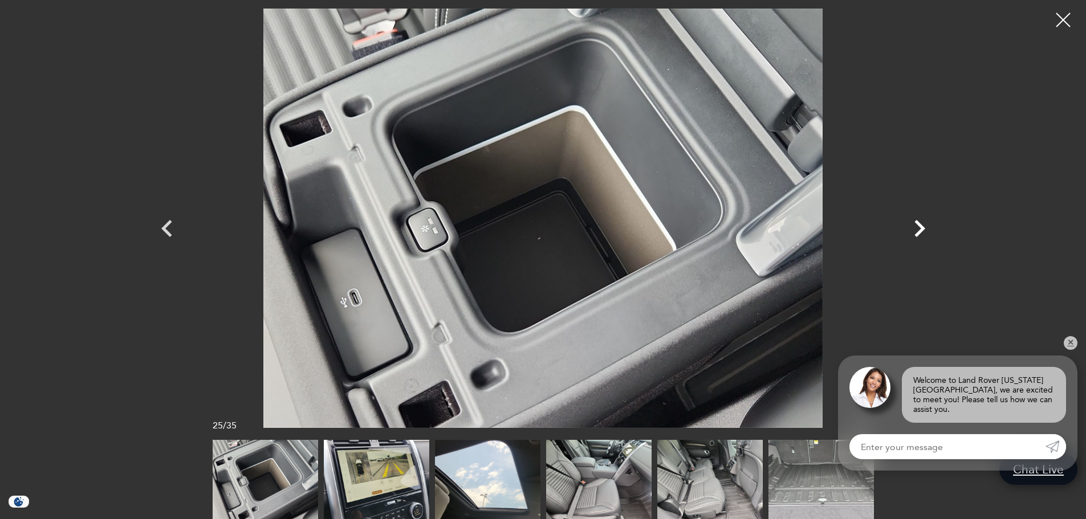
click at [913, 231] on icon "Next" at bounding box center [919, 228] width 34 height 34
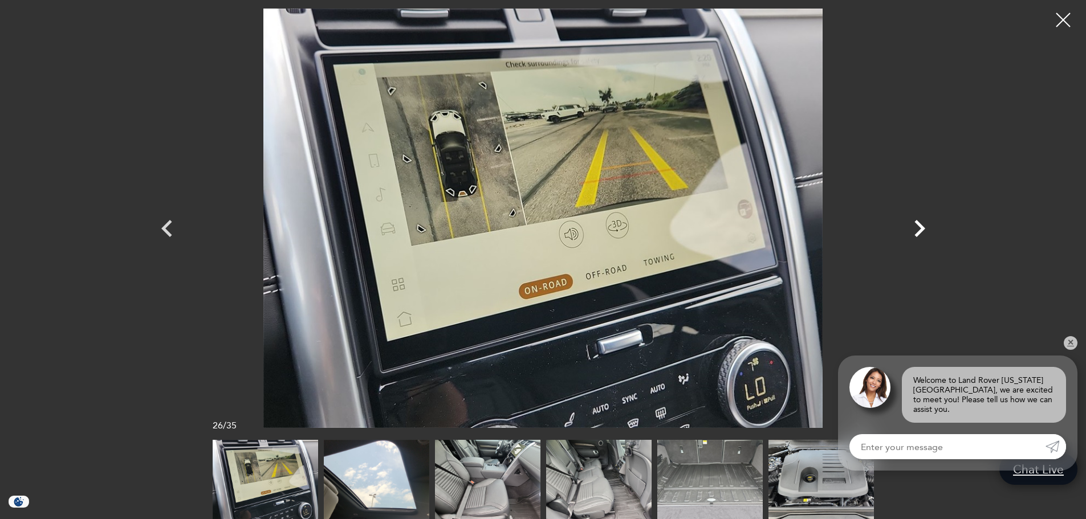
click at [913, 231] on icon "Next" at bounding box center [919, 228] width 34 height 34
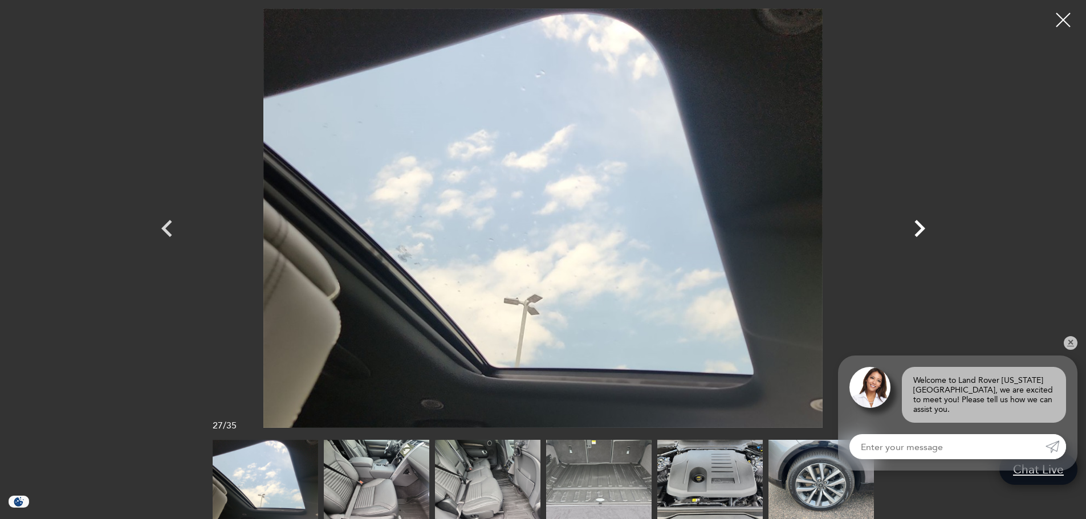
click at [913, 231] on icon "Next" at bounding box center [919, 228] width 34 height 34
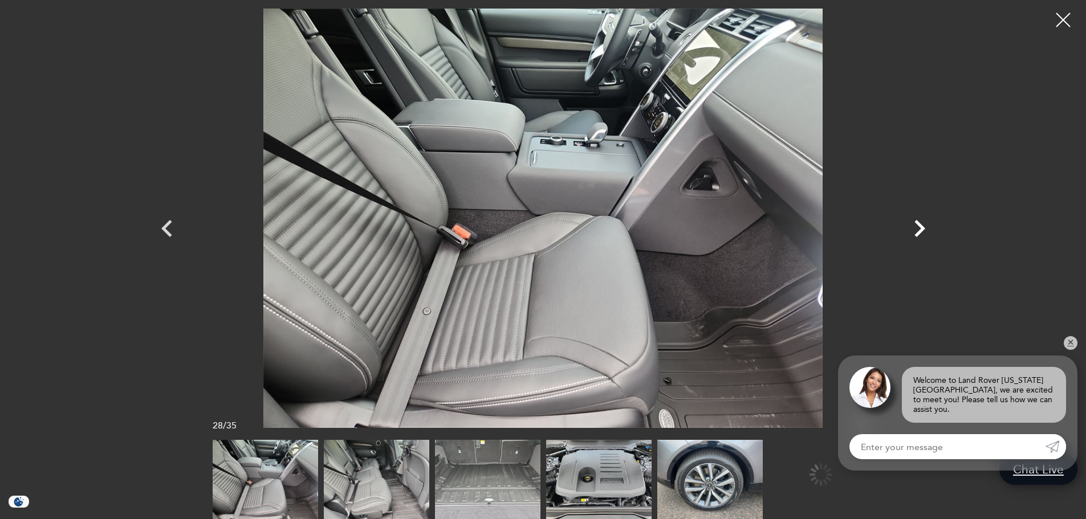
click at [913, 231] on icon "Next" at bounding box center [919, 228] width 34 height 34
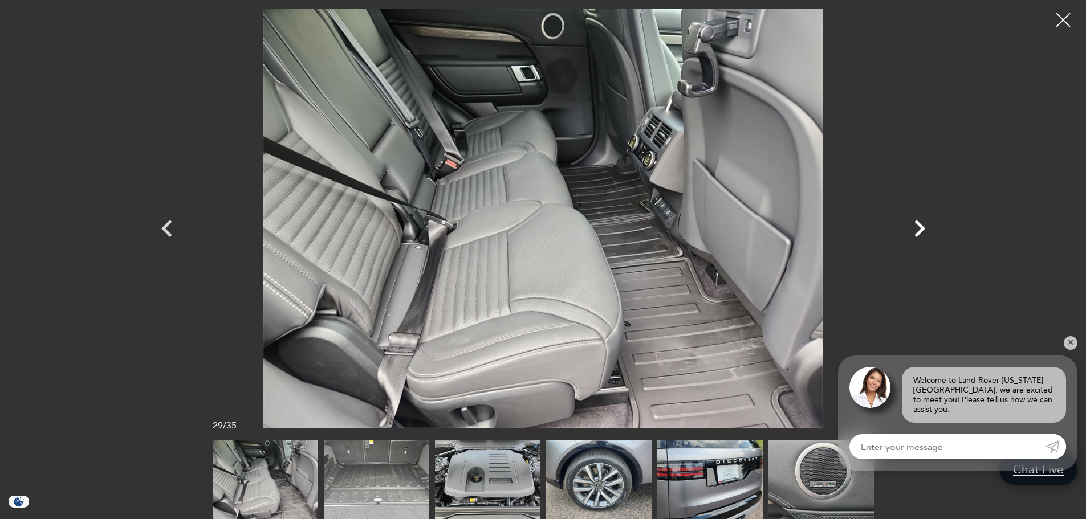
click at [913, 231] on icon "Next" at bounding box center [919, 228] width 34 height 34
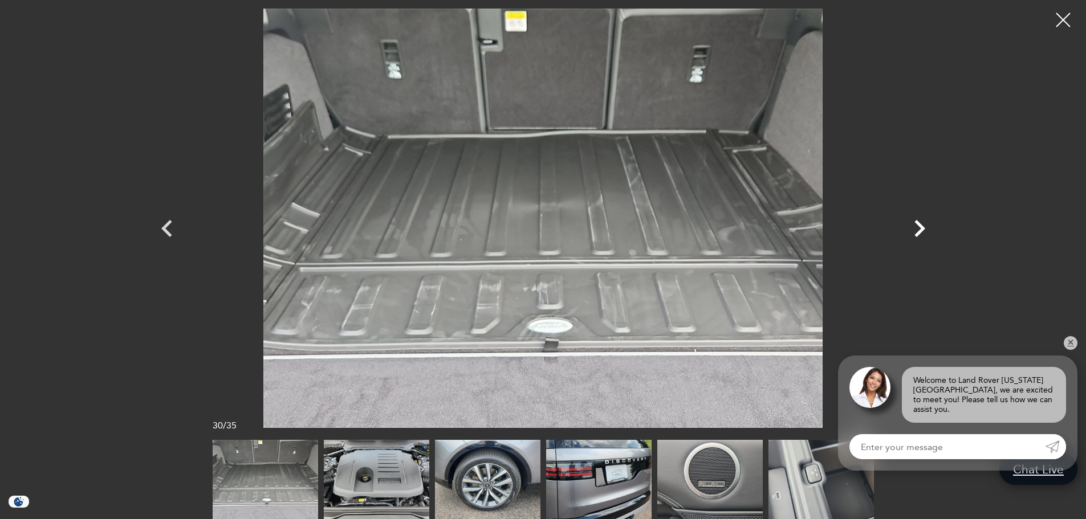
click at [913, 231] on icon "Next" at bounding box center [919, 228] width 34 height 34
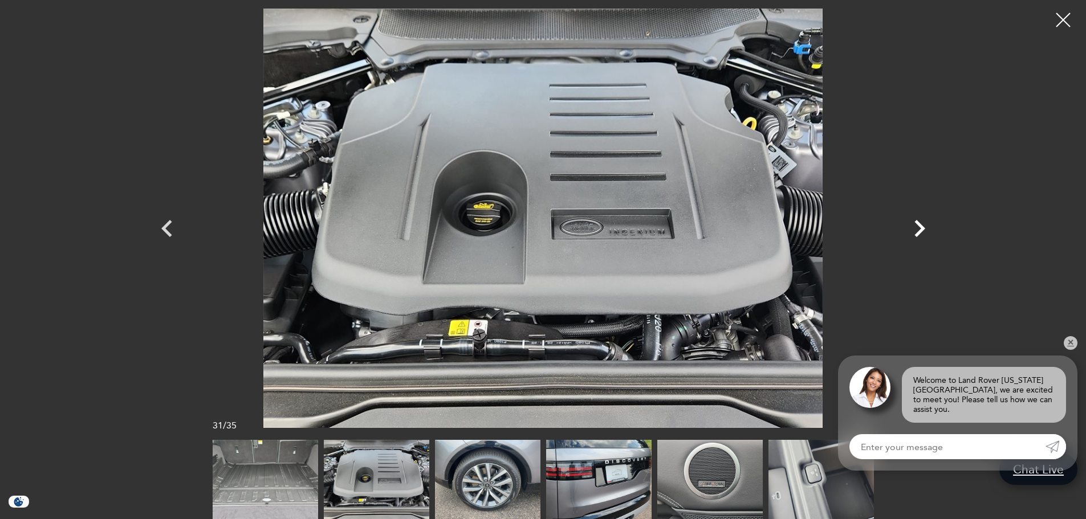
click at [913, 231] on icon "Next" at bounding box center [919, 228] width 34 height 34
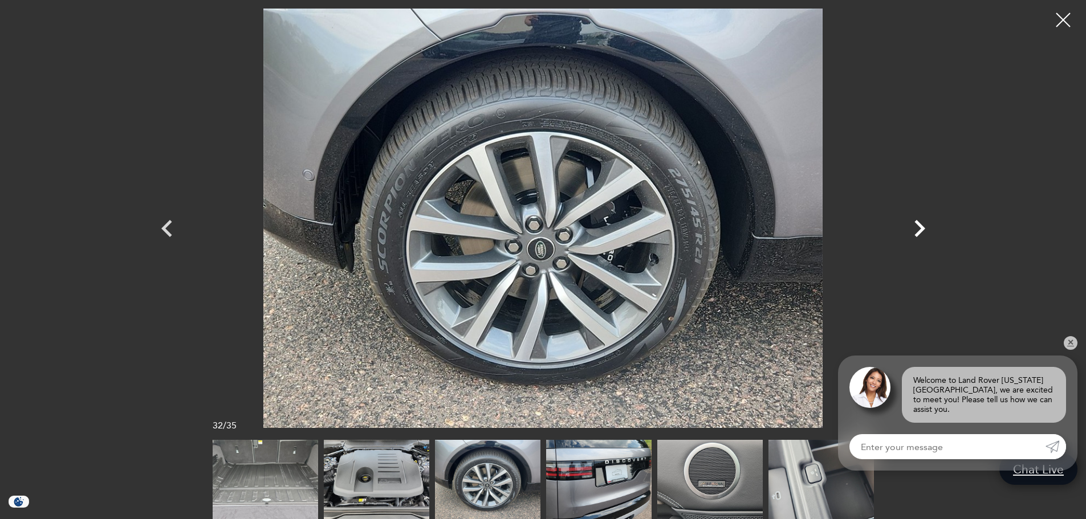
click at [913, 231] on icon "Next" at bounding box center [919, 228] width 34 height 34
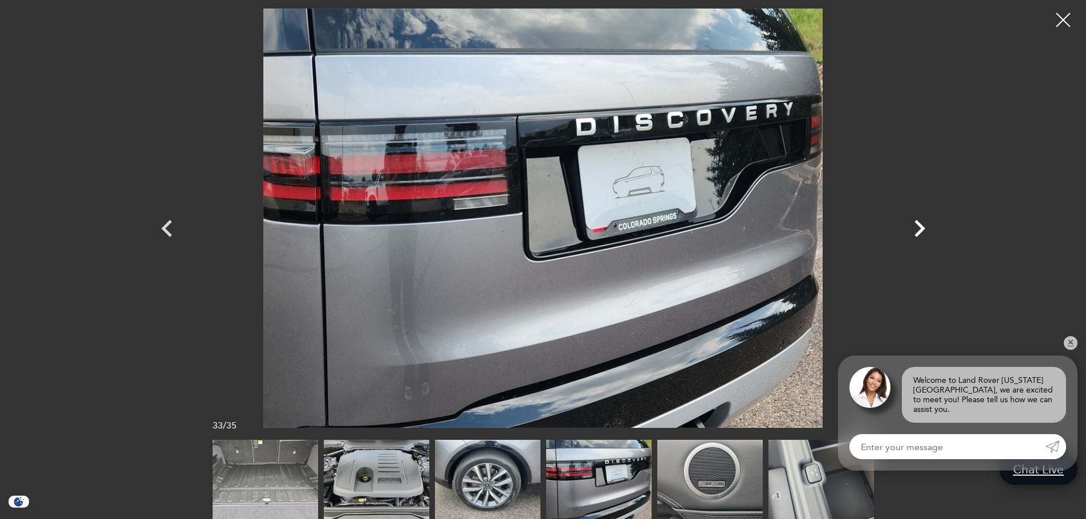
click at [913, 231] on icon "Next" at bounding box center [919, 228] width 34 height 34
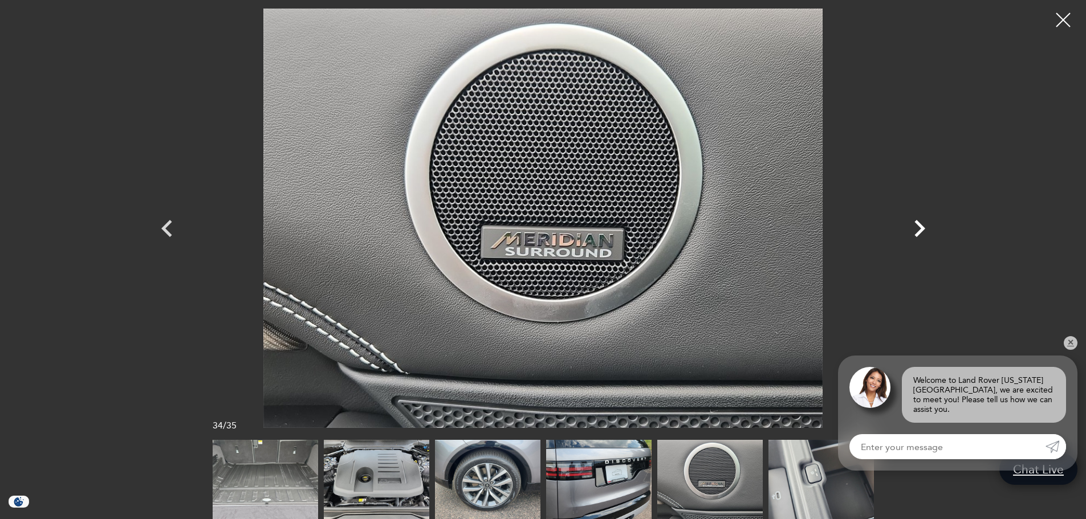
click at [913, 231] on icon "Next" at bounding box center [919, 228] width 34 height 34
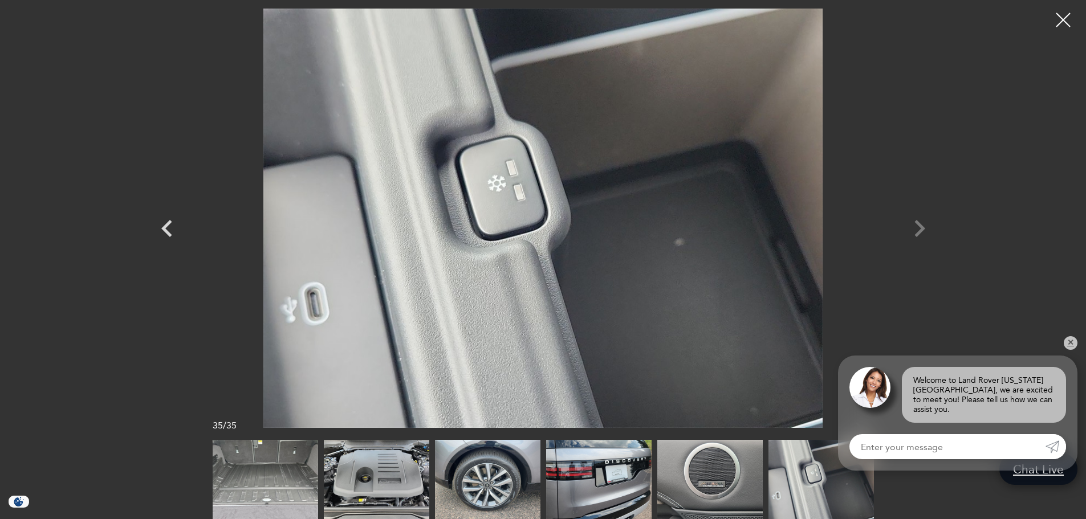
click at [913, 231] on div at bounding box center [543, 218] width 798 height 419
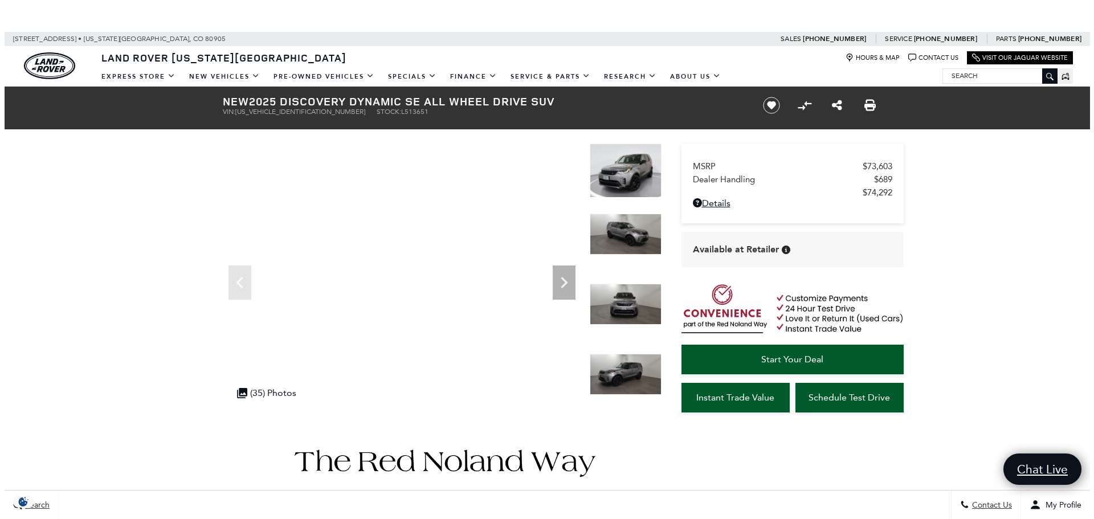
scroll to position [114, 0]
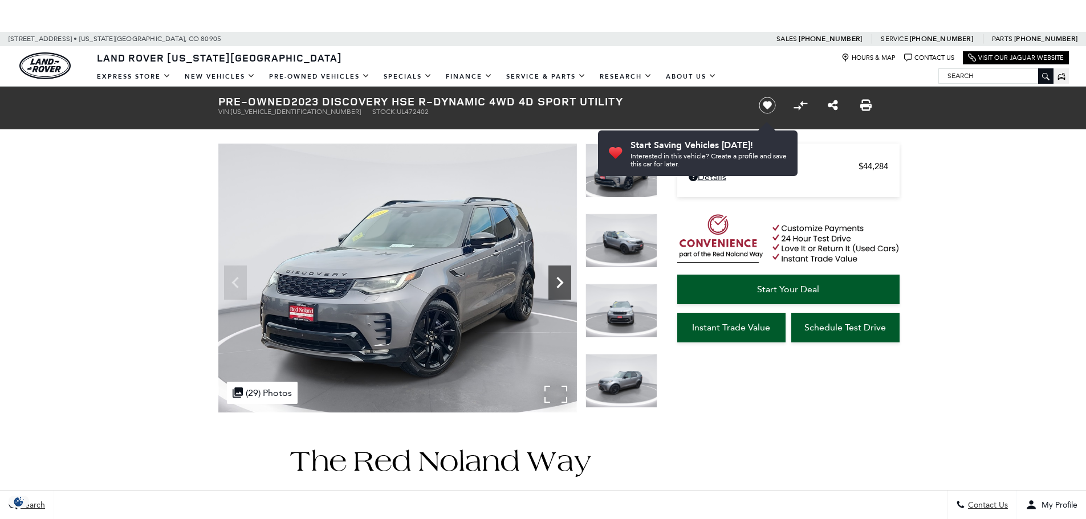
click at [557, 279] on icon "Next" at bounding box center [559, 282] width 7 height 11
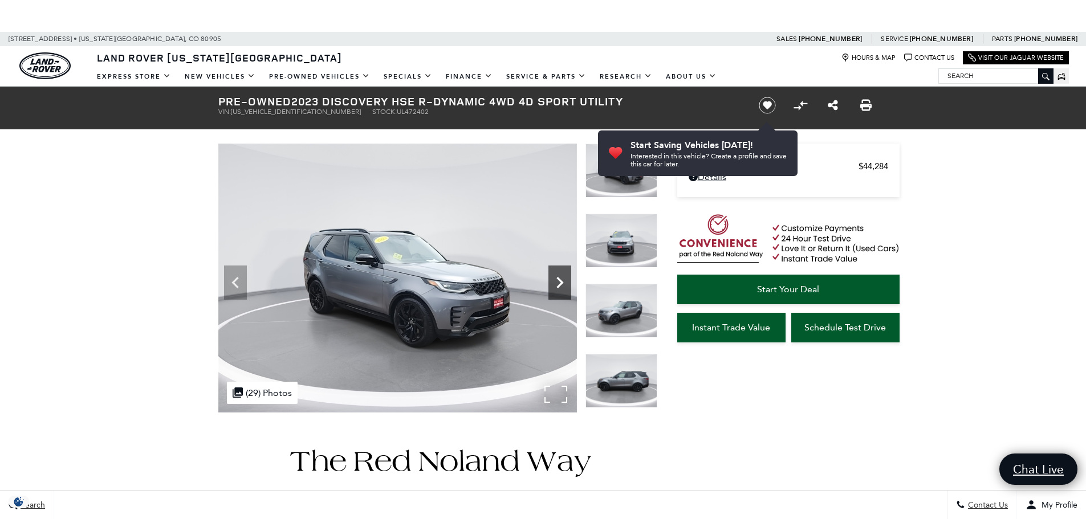
click at [557, 279] on icon "Next" at bounding box center [559, 282] width 7 height 11
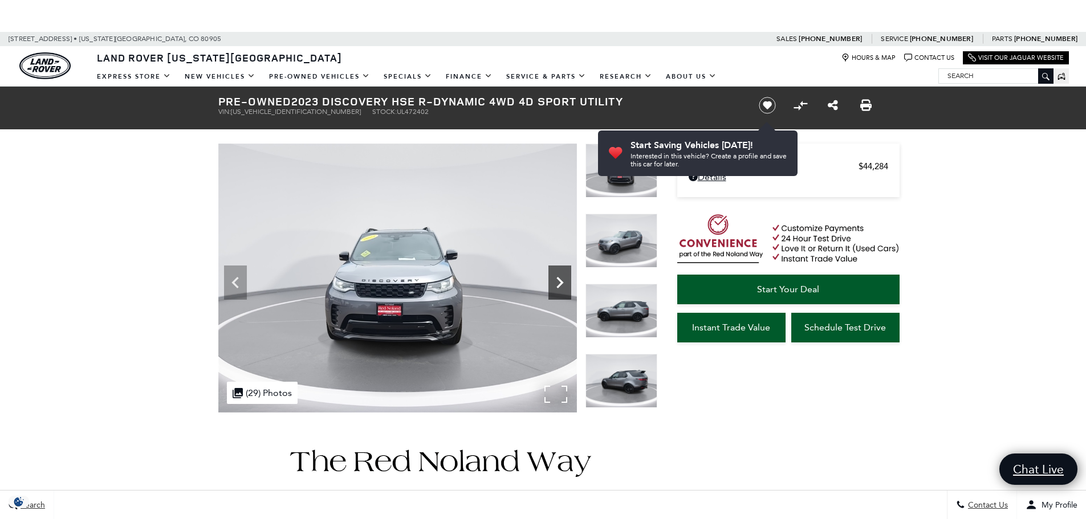
click at [557, 279] on icon "Next" at bounding box center [559, 282] width 7 height 11
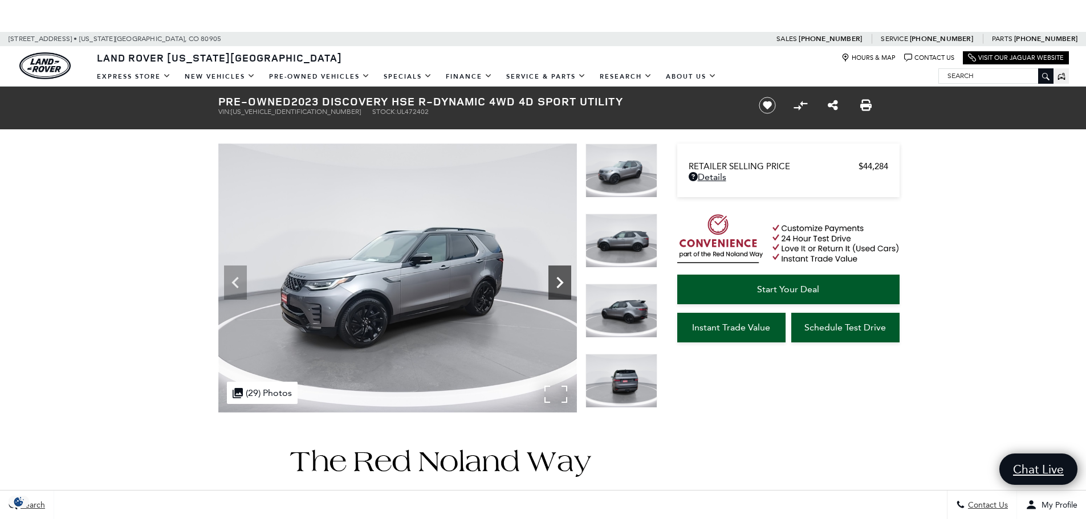
click at [557, 279] on icon "Next" at bounding box center [559, 282] width 7 height 11
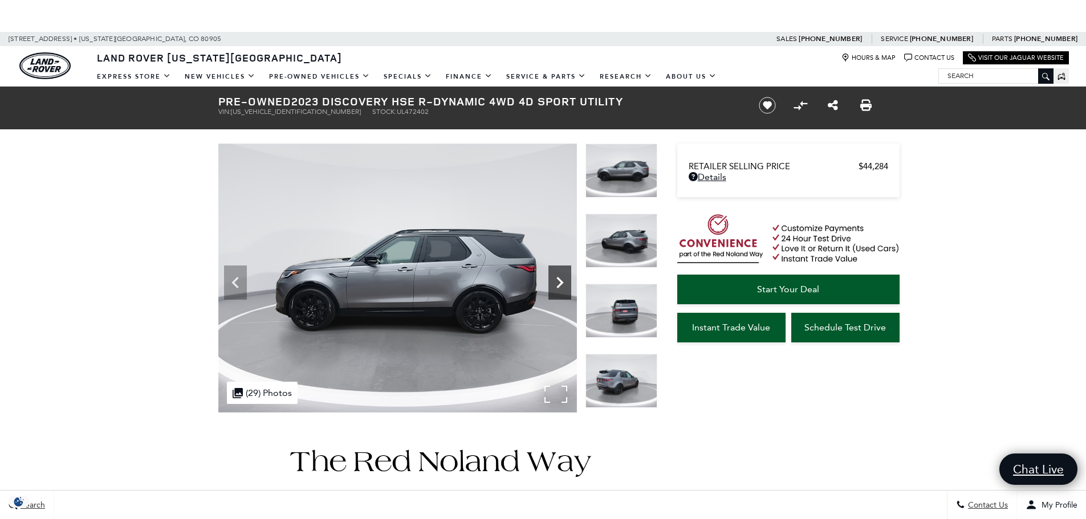
click at [557, 279] on icon "Next" at bounding box center [559, 282] width 7 height 11
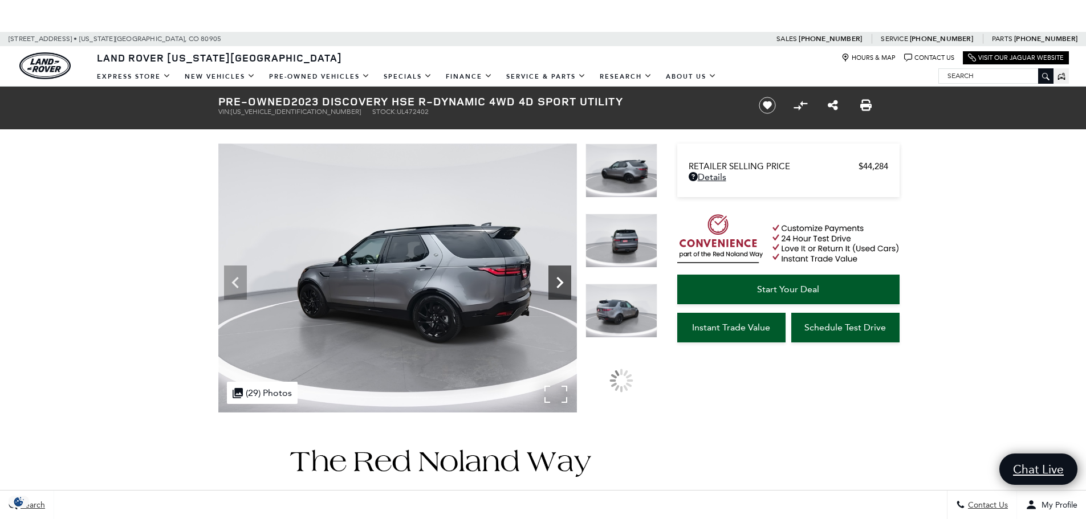
click at [557, 279] on icon "Next" at bounding box center [559, 282] width 7 height 11
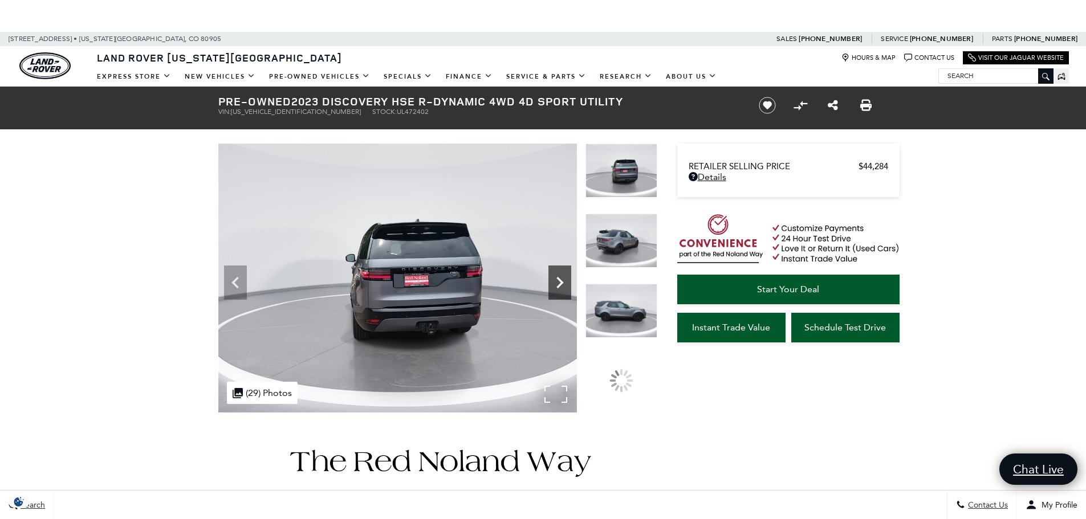
click at [557, 279] on icon "Next" at bounding box center [559, 282] width 7 height 11
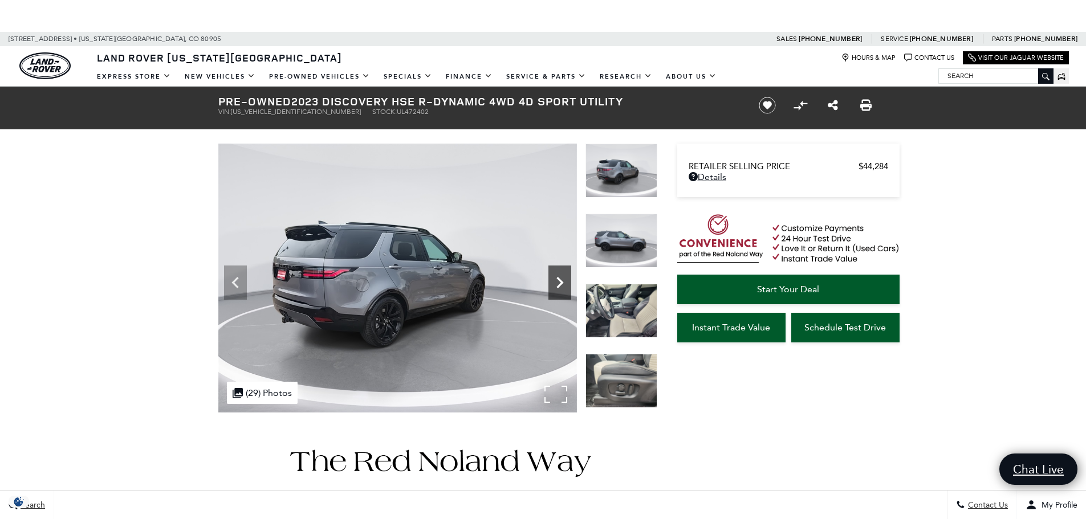
click at [557, 279] on icon "Next" at bounding box center [559, 282] width 7 height 11
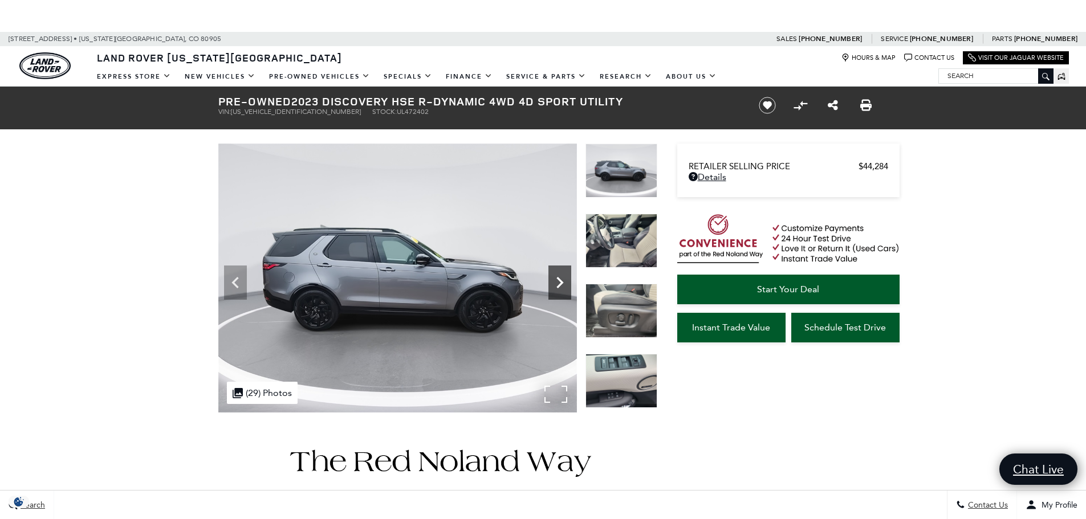
click at [557, 279] on icon "Next" at bounding box center [559, 282] width 7 height 11
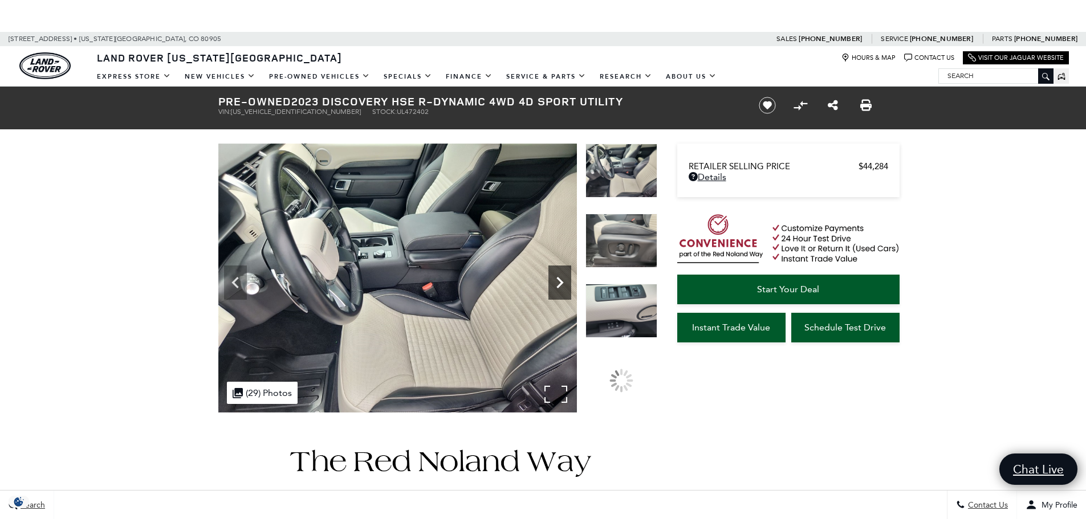
click at [557, 279] on icon "Next" at bounding box center [559, 282] width 7 height 11
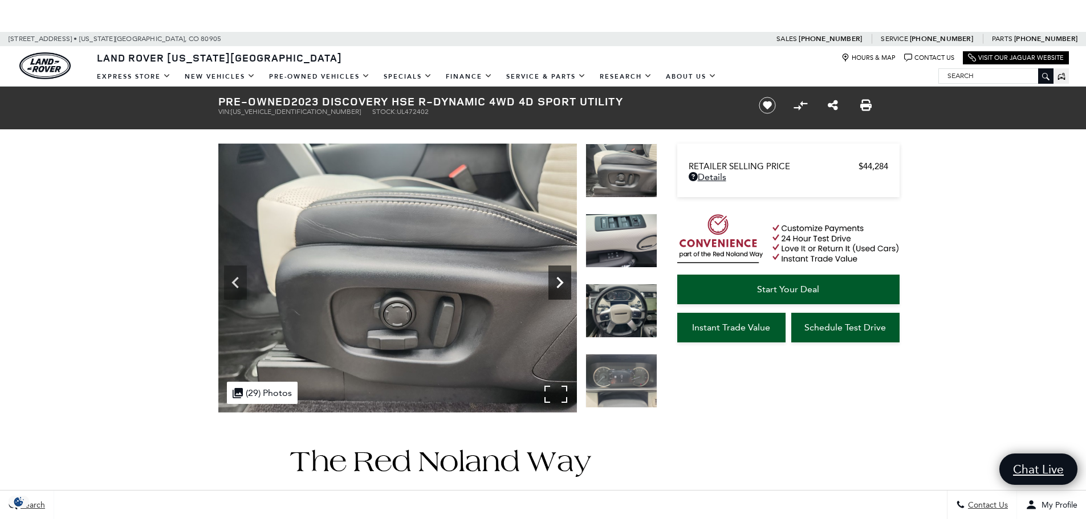
click at [557, 279] on icon "Next" at bounding box center [559, 282] width 7 height 11
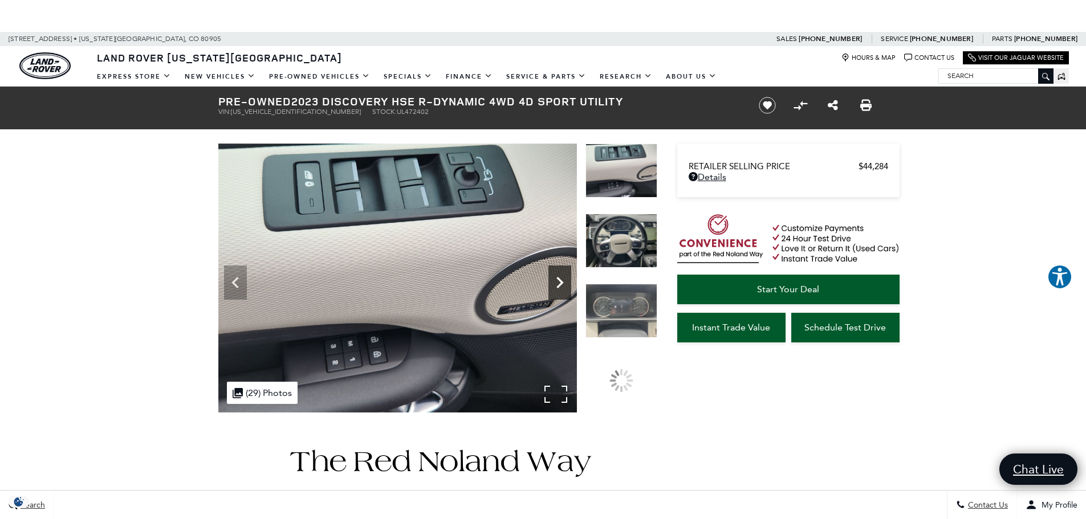
click at [557, 279] on icon "Next" at bounding box center [559, 282] width 7 height 11
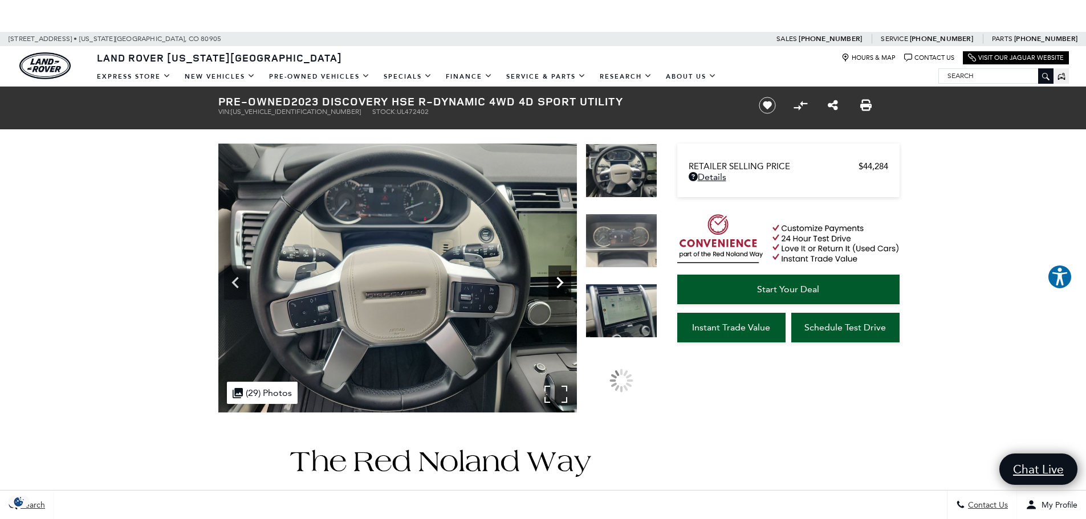
click at [557, 279] on icon "Next" at bounding box center [559, 282] width 7 height 11
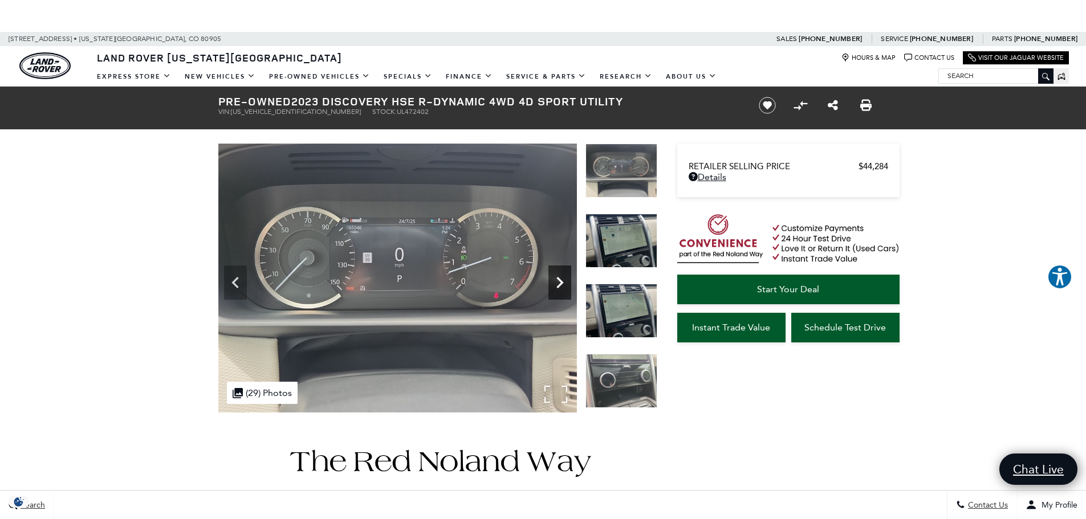
click at [557, 279] on icon "Next" at bounding box center [559, 282] width 7 height 11
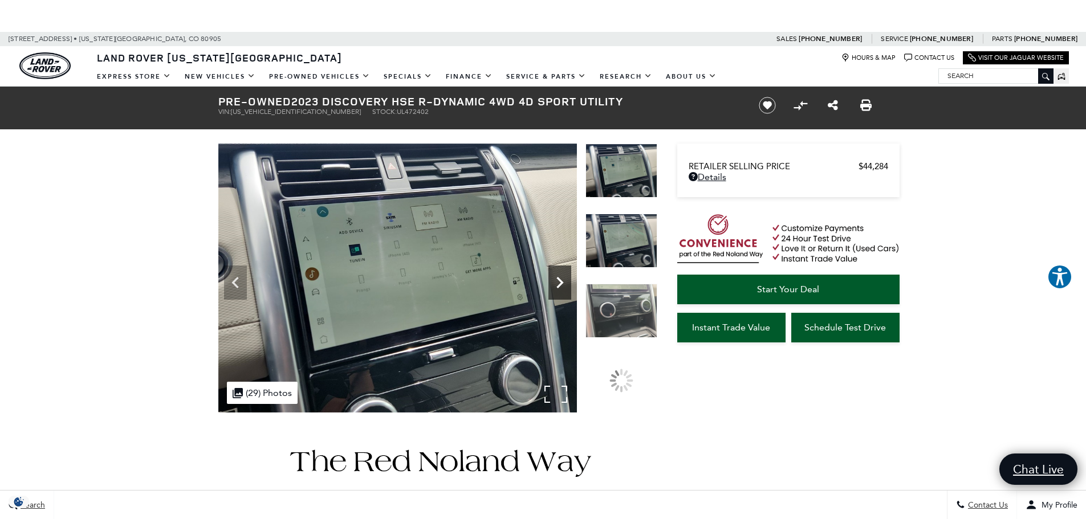
click at [557, 279] on icon "Next" at bounding box center [559, 282] width 7 height 11
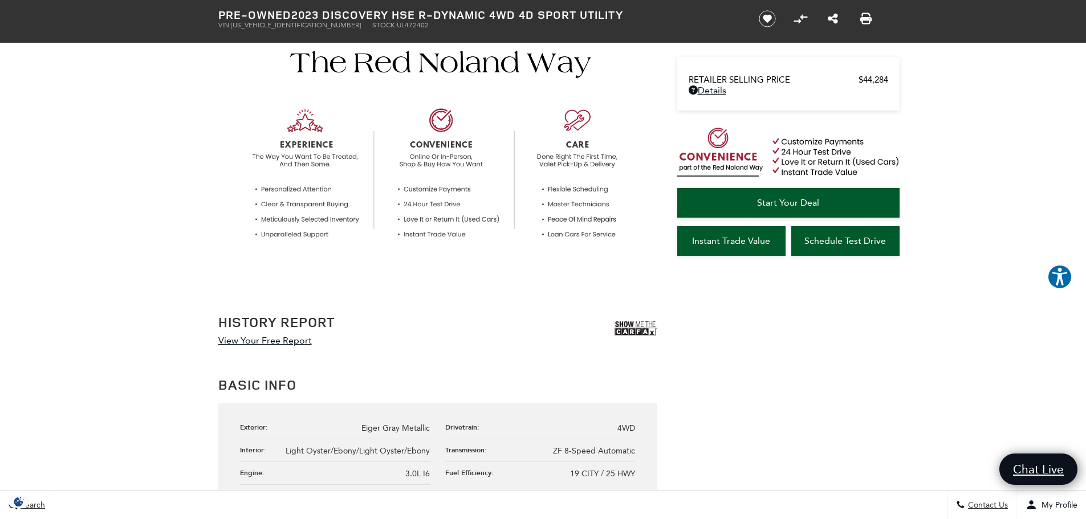
scroll to position [684, 0]
